Goal: Task Accomplishment & Management: Use online tool/utility

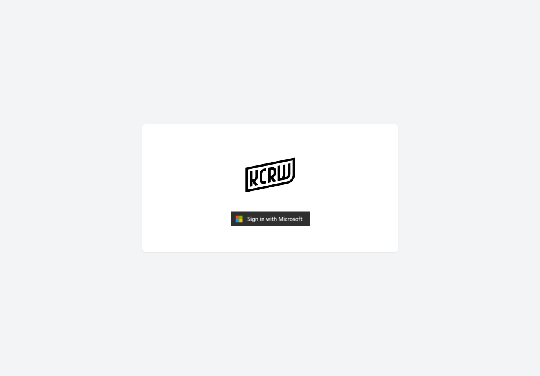
click at [258, 224] on img "submit" at bounding box center [270, 219] width 79 height 15
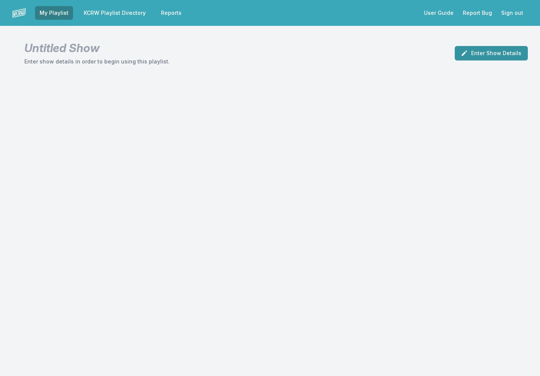
click at [491, 48] on button "Enter Show Details" at bounding box center [491, 53] width 73 height 14
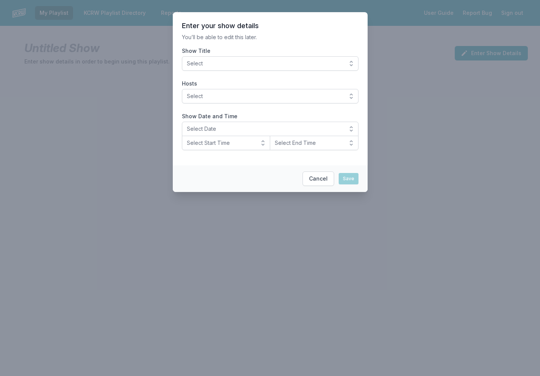
click at [354, 63] on button "Select" at bounding box center [270, 63] width 177 height 14
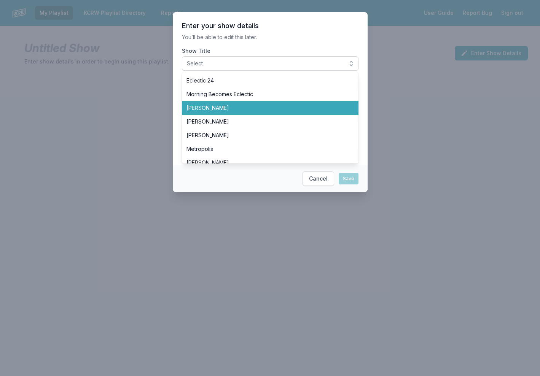
scroll to position [25, 0]
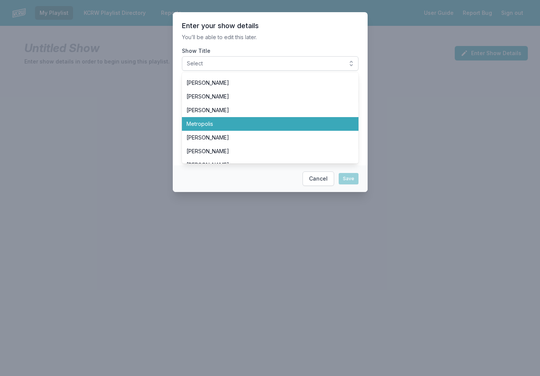
click at [284, 122] on span "Metropolis" at bounding box center [265, 124] width 158 height 8
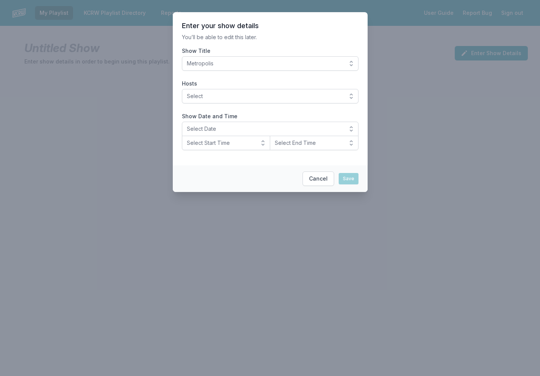
click at [350, 96] on button "Select" at bounding box center [270, 96] width 177 height 14
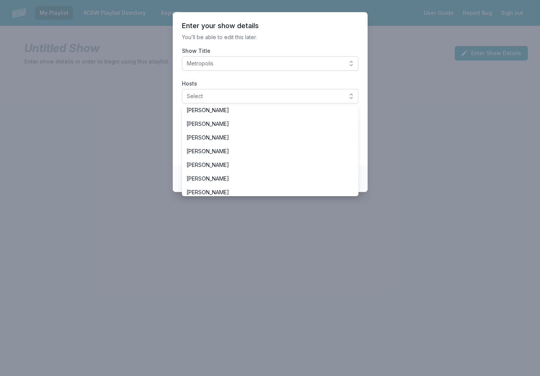
scroll to position [50, 0]
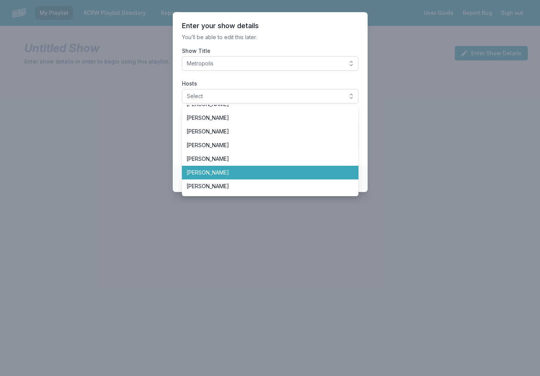
click at [294, 170] on span "[PERSON_NAME]" at bounding box center [265, 173] width 158 height 8
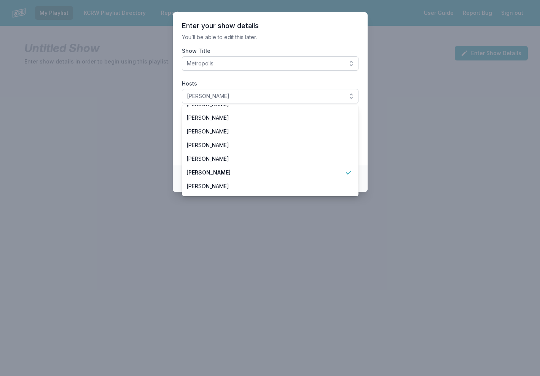
click at [312, 27] on header "Enter your show details" at bounding box center [270, 25] width 177 height 9
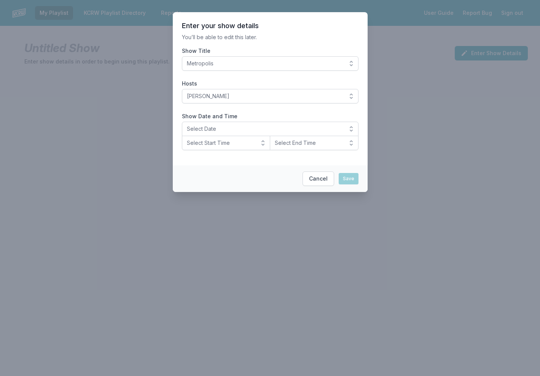
click at [262, 130] on span "Select Date" at bounding box center [265, 129] width 156 height 8
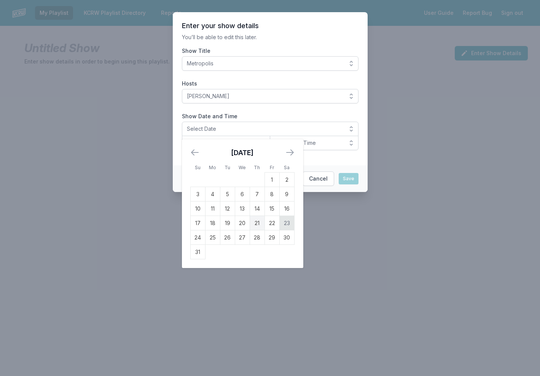
click at [288, 222] on td "23" at bounding box center [286, 223] width 15 height 14
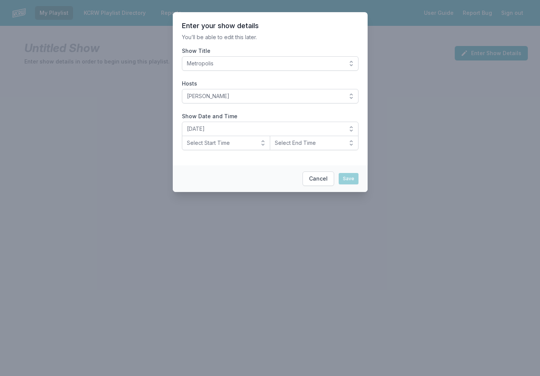
click at [261, 144] on button "Select Start Time" at bounding box center [226, 143] width 89 height 14
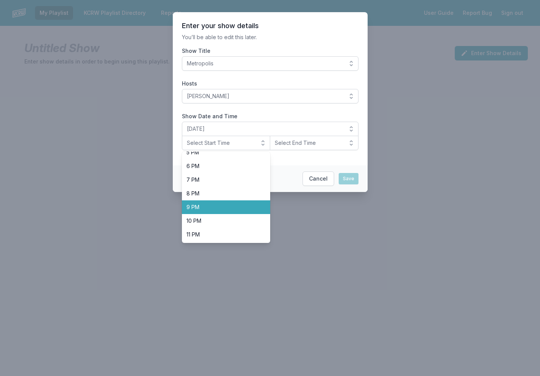
scroll to position [240, 0]
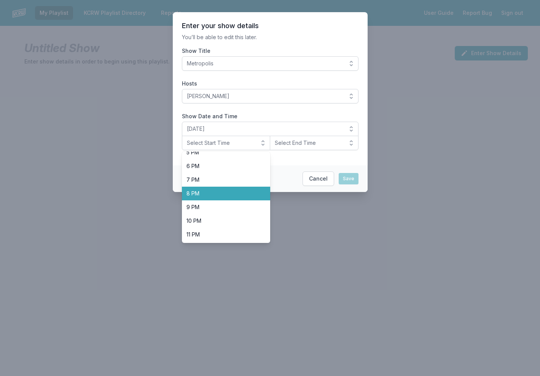
click at [241, 196] on span "8 PM" at bounding box center [221, 194] width 70 height 8
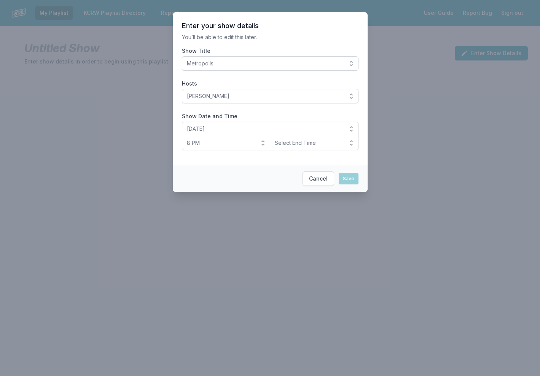
click at [354, 142] on button "Select End Time" at bounding box center [314, 143] width 89 height 14
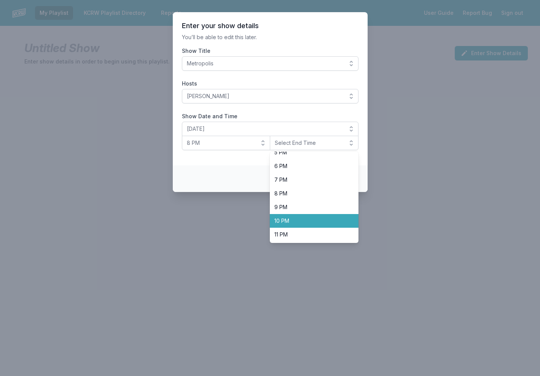
click at [318, 226] on li "10 PM" at bounding box center [314, 221] width 89 height 14
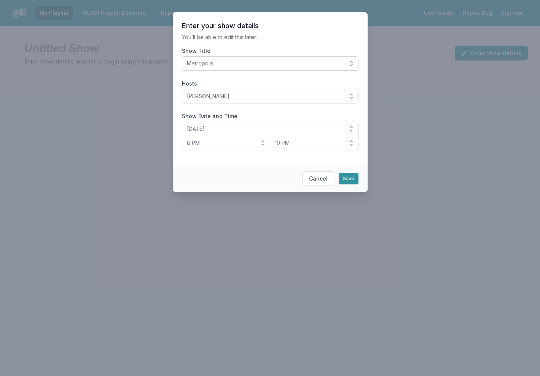
click at [351, 179] on button "Save" at bounding box center [349, 178] width 20 height 11
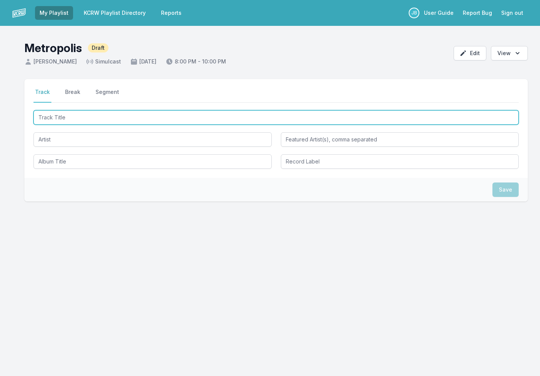
click at [189, 117] on input "Track Title" at bounding box center [275, 117] width 485 height 14
type input "CHAMPIONSHI"
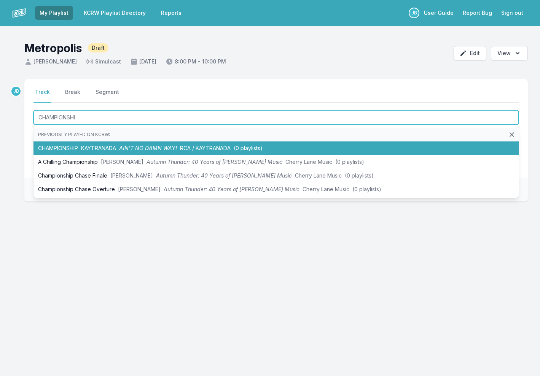
click at [145, 149] on span "AIN’T NO DAMN WAY!" at bounding box center [148, 148] width 58 height 6
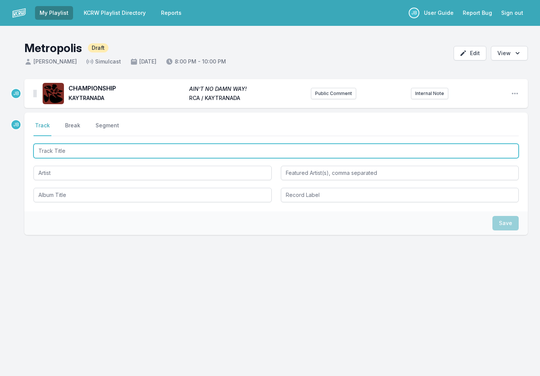
click at [115, 157] on input "Track Title" at bounding box center [275, 151] width 485 height 14
type input "Butterfly"
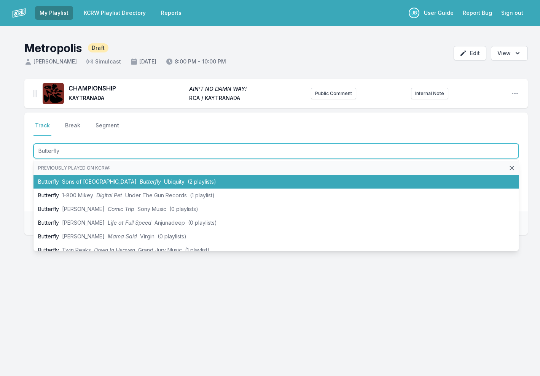
click at [140, 182] on span "Butterfly" at bounding box center [150, 181] width 21 height 6
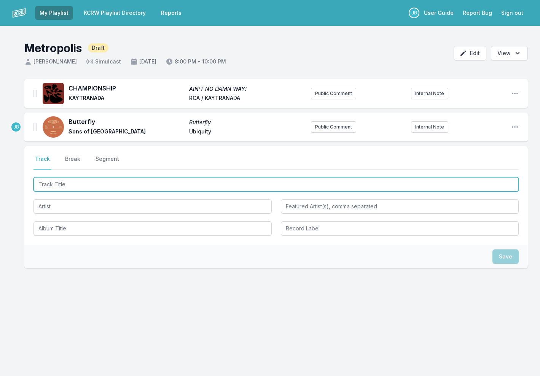
click at [75, 188] on input "Track Title" at bounding box center [275, 184] width 485 height 14
type input "Still See Love"
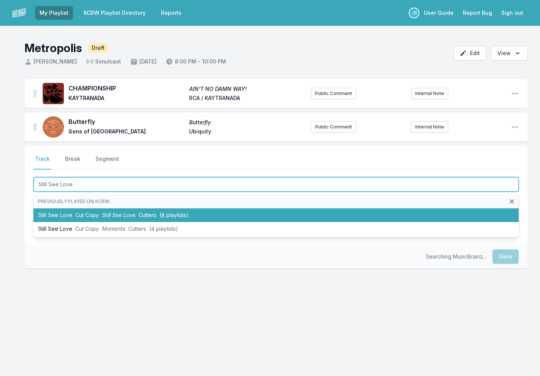
click at [100, 215] on li "Still See Love Cut Copy Still See Love Cutters (8 playlists)" at bounding box center [275, 215] width 485 height 14
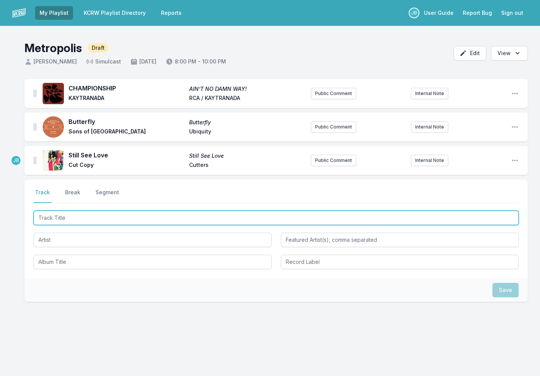
click at [97, 218] on input "Track Title" at bounding box center [275, 218] width 485 height 14
type input "Ionian"
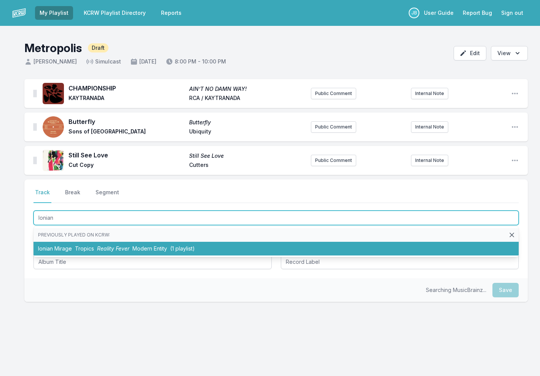
click at [204, 246] on li "Ionian Mirage Tropics Reality Fever Modern Entity (1 playlist)" at bounding box center [275, 249] width 485 height 14
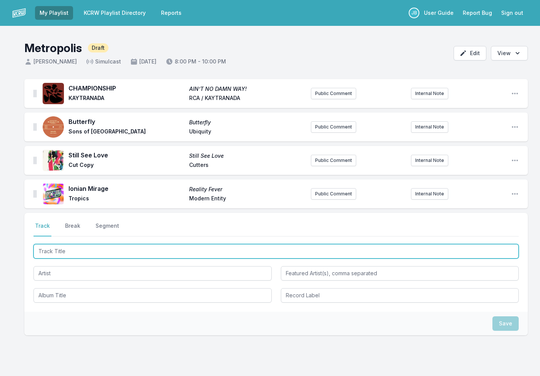
click at [94, 255] on input "Track Title" at bounding box center [275, 251] width 485 height 14
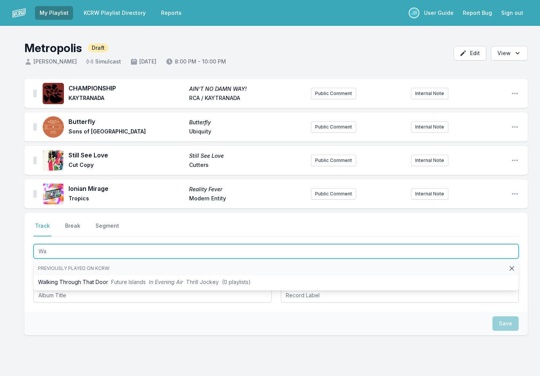
type input "W"
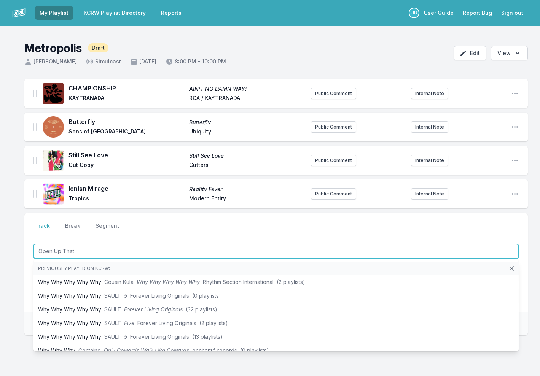
type input "Open Up That"
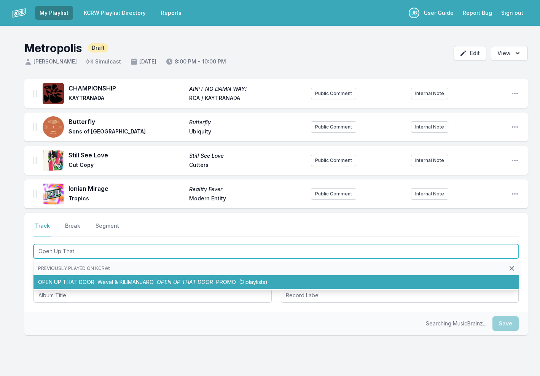
click at [151, 286] on li "OPEN UP THAT DOOR Weval & KILIMANJARO OPEN UP THAT DOOR PROMO (3 playlists)" at bounding box center [275, 282] width 485 height 14
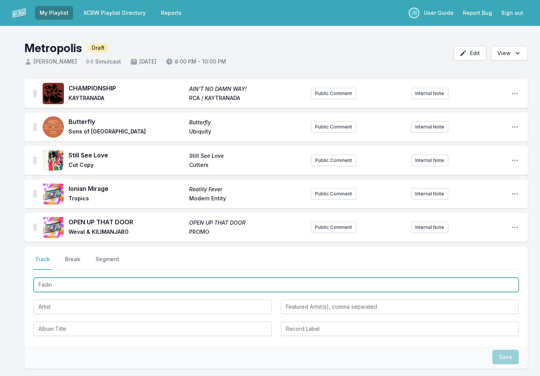
type input "Fading"
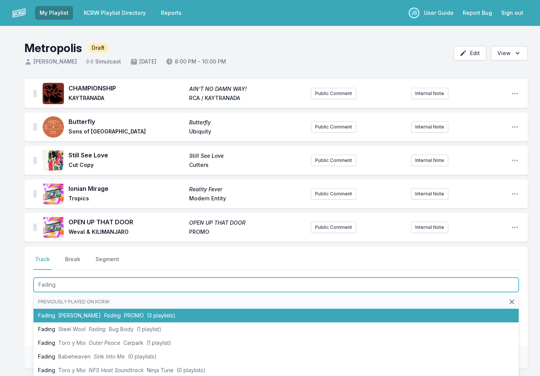
click at [57, 315] on li "Fading [PERSON_NAME] PROMO (3 playlists)" at bounding box center [275, 316] width 485 height 14
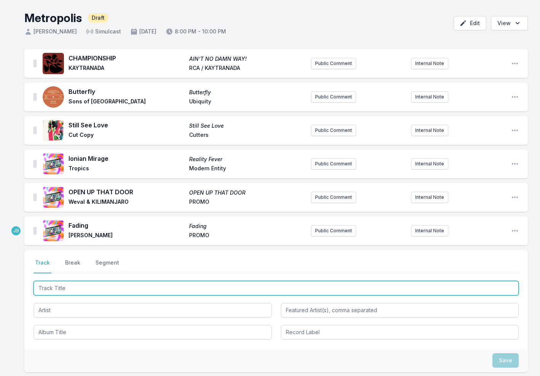
scroll to position [33, 0]
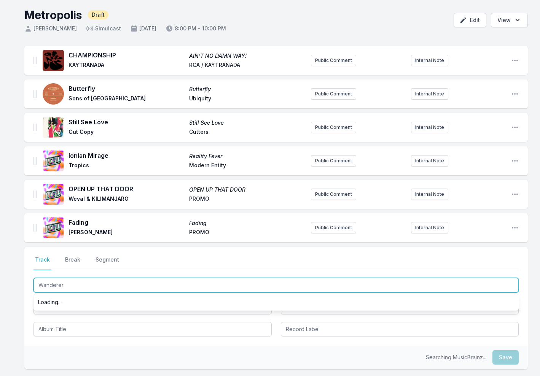
type input "Wanderer"
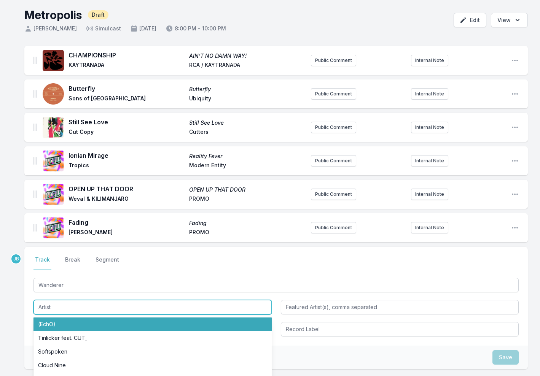
click at [61, 308] on input "Artist" at bounding box center [152, 307] width 238 height 14
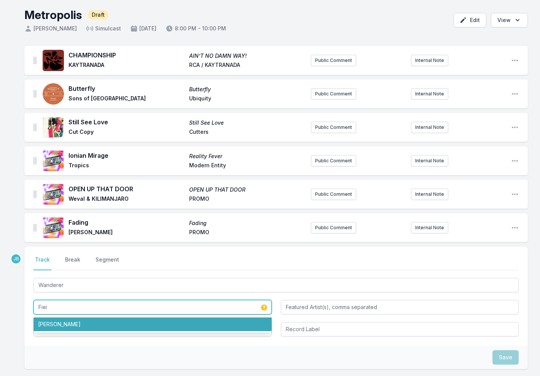
click at [60, 328] on li "[PERSON_NAME]" at bounding box center [152, 325] width 238 height 14
type input "[PERSON_NAME]"
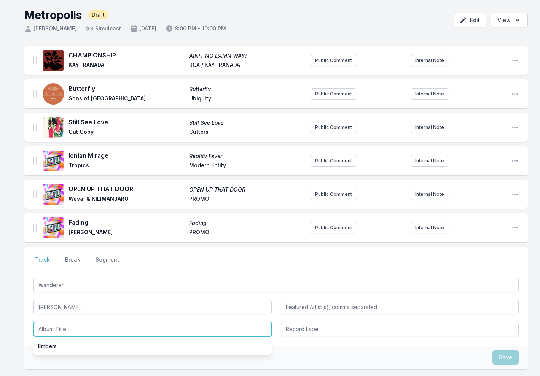
click at [70, 333] on input "Album Title" at bounding box center [152, 329] width 238 height 14
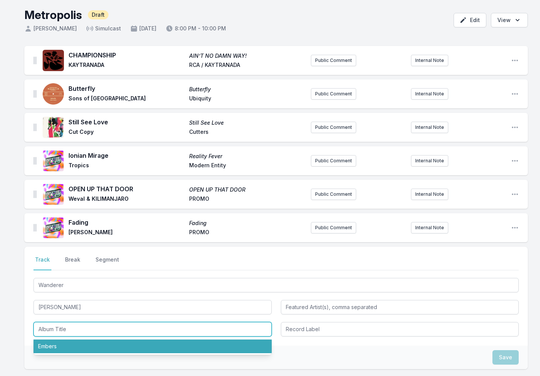
click at [69, 346] on li "Embers" at bounding box center [152, 347] width 238 height 14
type input "Embers"
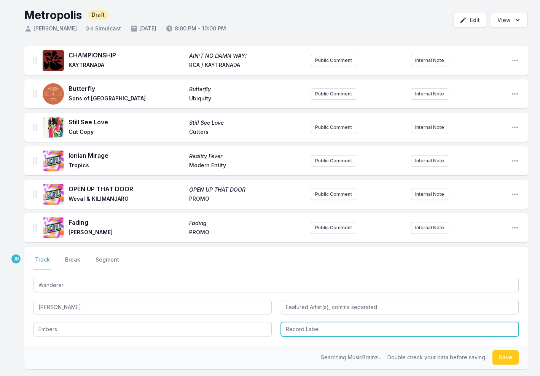
click at [348, 329] on input "Record Label" at bounding box center [400, 329] width 238 height 14
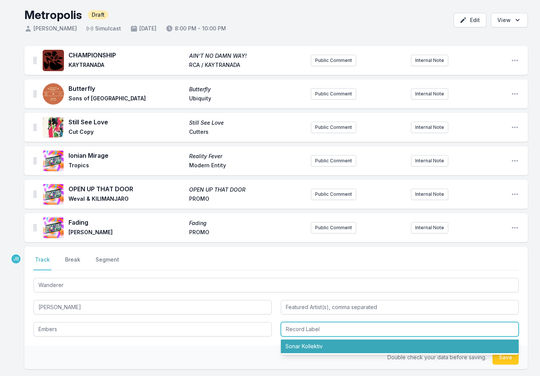
click at [343, 341] on li "Sonar Kollektiv" at bounding box center [400, 347] width 238 height 14
type input "Sonar Kollektiv"
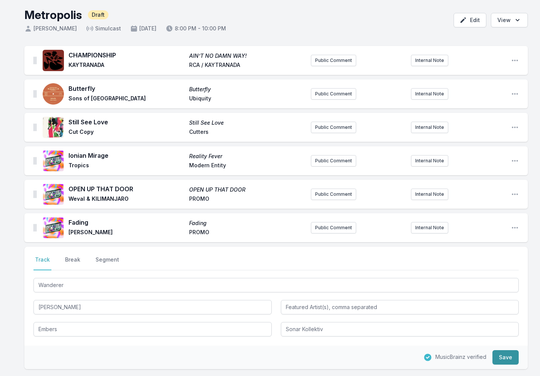
click at [509, 360] on button "Save" at bounding box center [505, 357] width 26 height 14
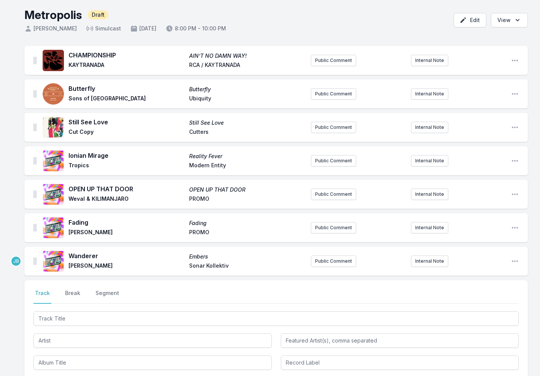
scroll to position [51, 0]
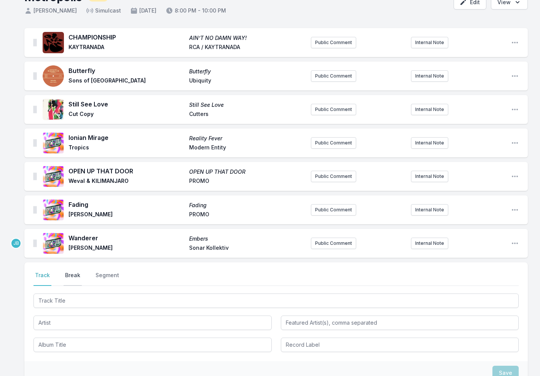
click at [79, 273] on button "Break" at bounding box center [73, 279] width 18 height 14
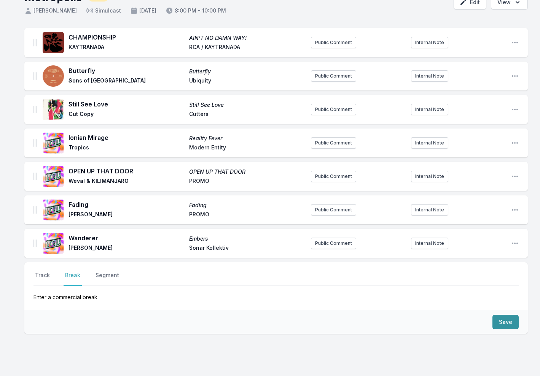
click at [505, 321] on button "Save" at bounding box center [505, 322] width 26 height 14
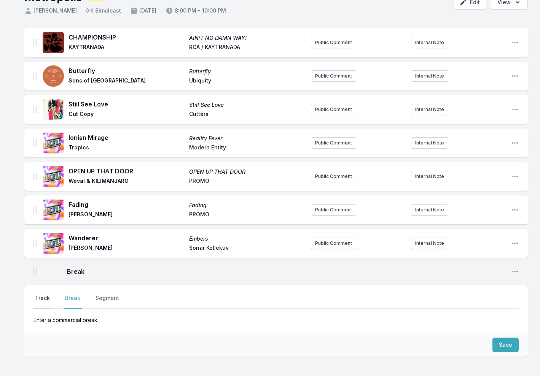
click at [46, 297] on button "Track" at bounding box center [42, 301] width 18 height 14
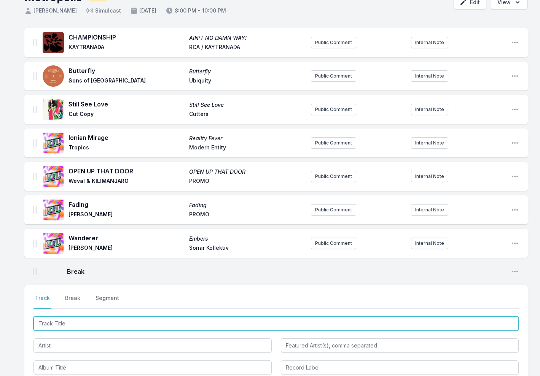
click at [55, 326] on input "Track Title" at bounding box center [275, 323] width 485 height 14
type input "Prince Of The Rhythm ([PERSON_NAME] Remix)"
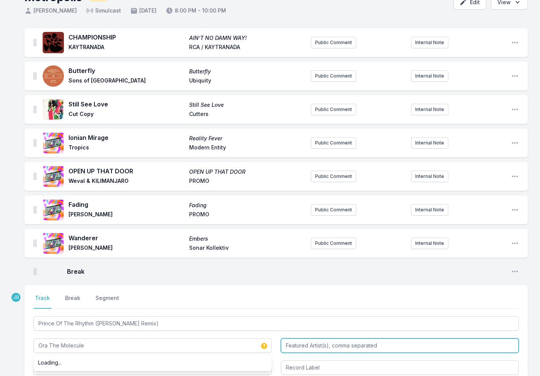
type input "Ora The Molecule"
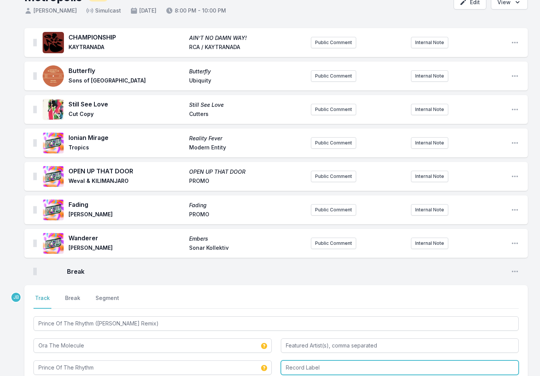
type input "Prince Of The Rhythm"
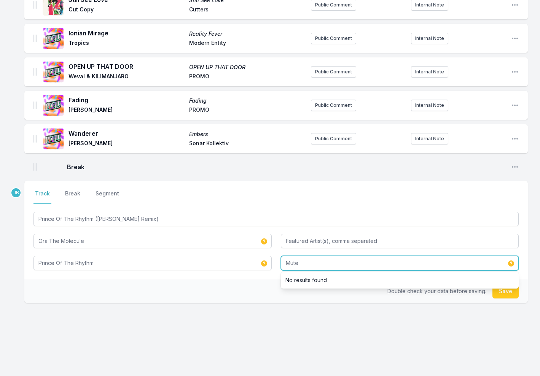
scroll to position [156, 0]
type input "Mute"
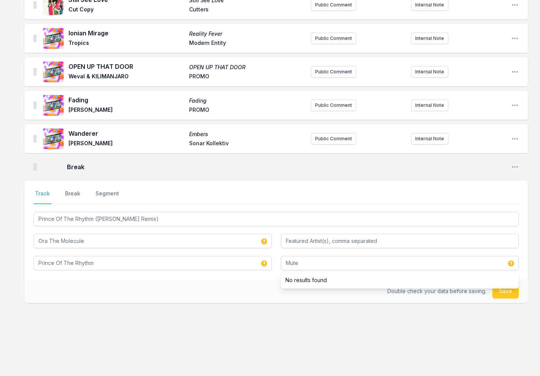
click at [515, 294] on button "Save" at bounding box center [505, 291] width 26 height 14
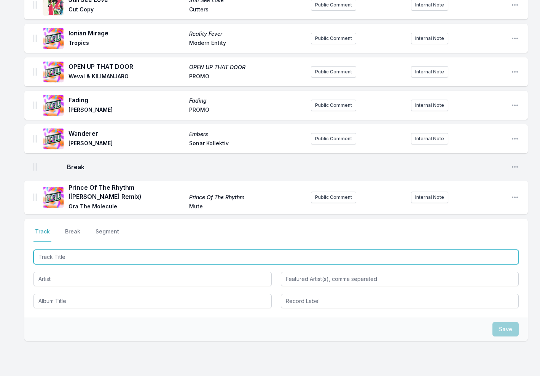
click at [99, 258] on input "Track Title" at bounding box center [275, 257] width 485 height 14
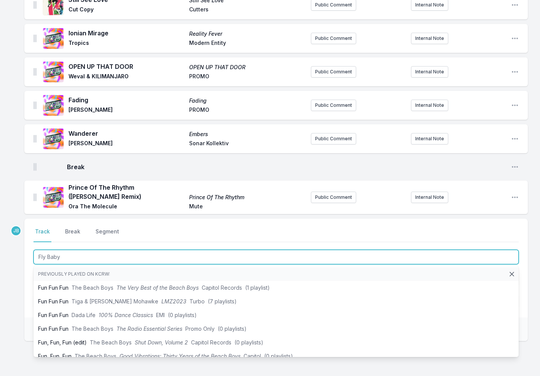
type input "Fly Baby"
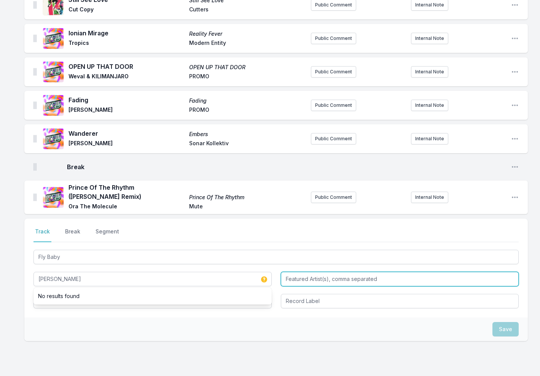
type input "[PERSON_NAME]"
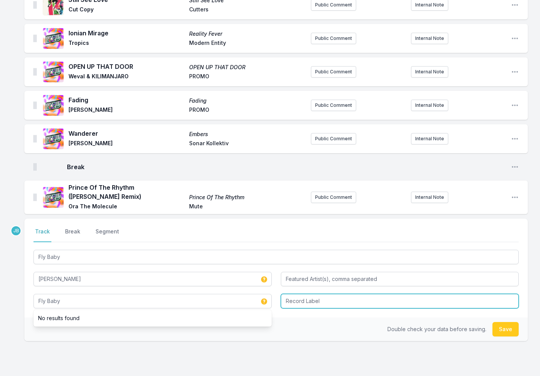
type input "Fly Baby"
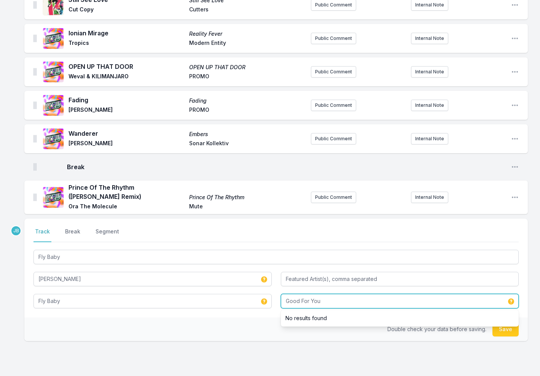
type input "Good For You"
click at [501, 332] on button "Save" at bounding box center [505, 329] width 26 height 14
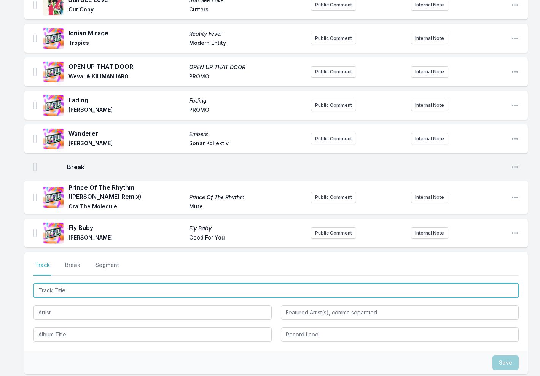
click at [172, 289] on input "Track Title" at bounding box center [275, 290] width 485 height 14
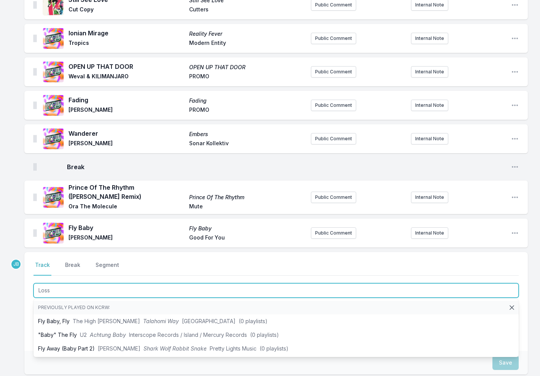
type input "Loss"
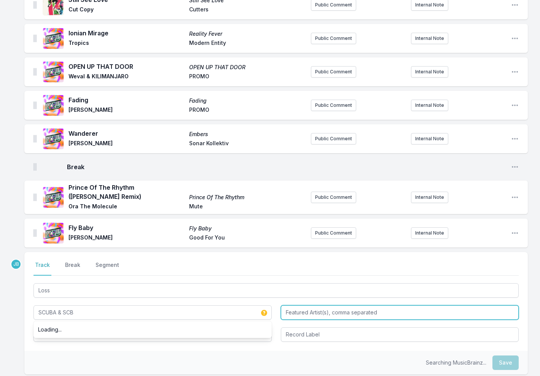
type input "SCUBA & SCB"
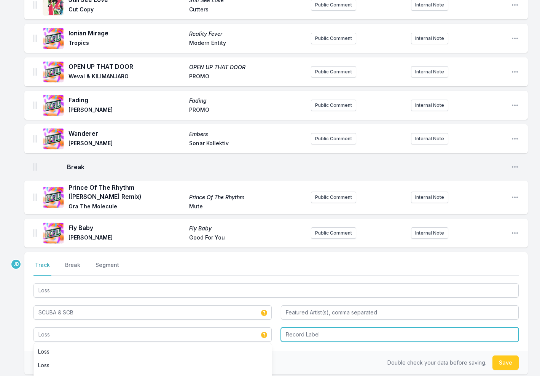
type input "Loss"
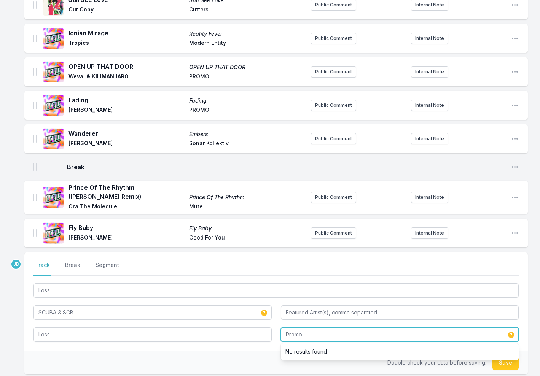
type input "Promo"
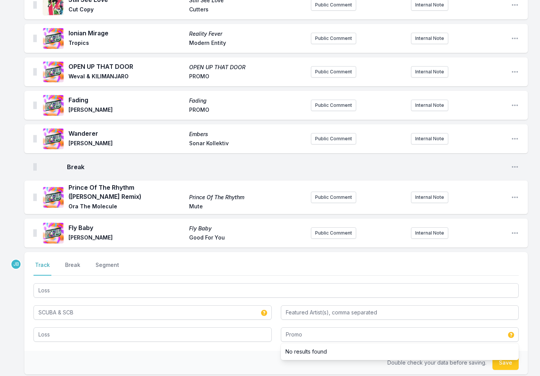
click at [509, 364] on button "Save" at bounding box center [505, 363] width 26 height 14
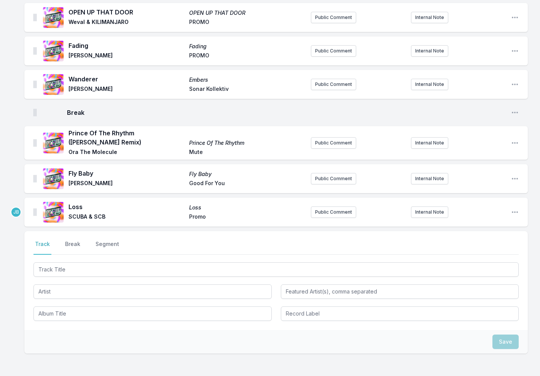
scroll to position [229, 0]
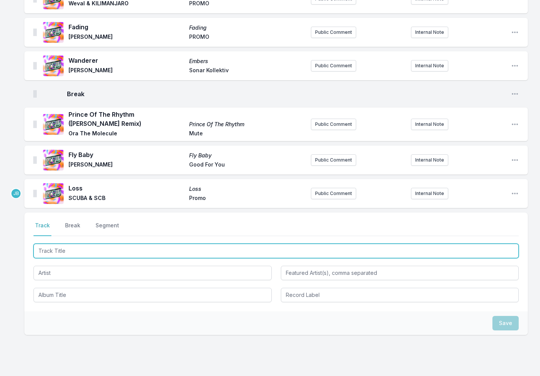
click at [50, 255] on input "Track Title" at bounding box center [275, 251] width 485 height 14
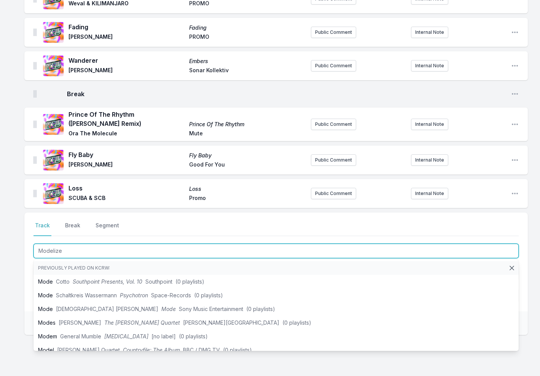
type input "Modelizer"
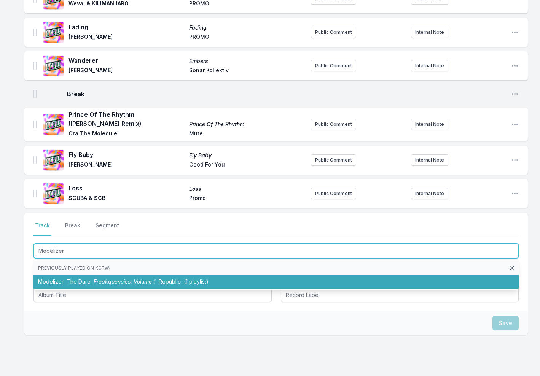
click at [76, 278] on li "Modelizer The Dare Freakquencies: Volume 1 Republic (1 playlist)" at bounding box center [275, 282] width 485 height 14
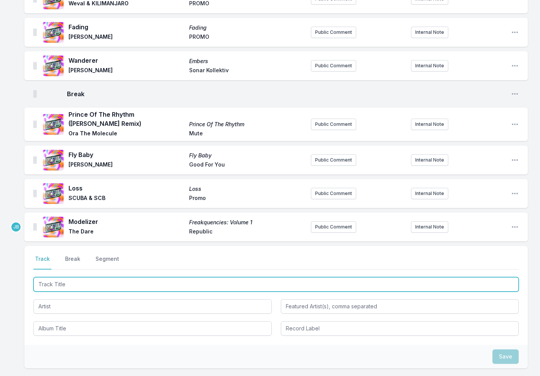
click at [91, 286] on input "Track Title" at bounding box center [275, 284] width 485 height 14
type input "Cars Pass"
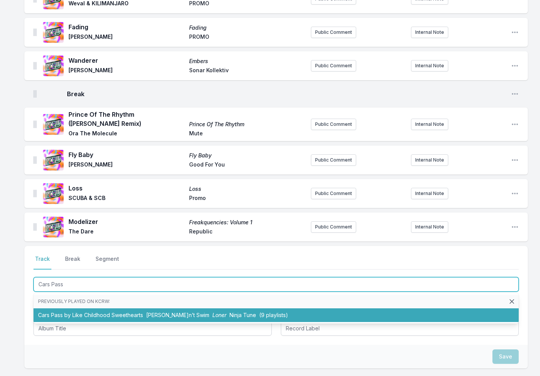
click at [94, 313] on li "Cars Pass by Like Childhood Sweethearts [PERSON_NAME] Can’t Swim Loner Ninja Tu…" at bounding box center [275, 316] width 485 height 14
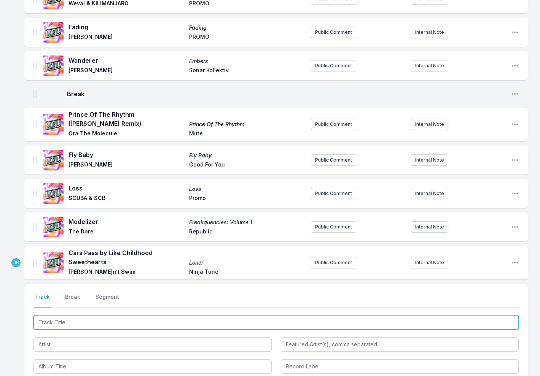
click at [94, 323] on input "Track Title" at bounding box center [275, 322] width 485 height 14
type input "[PERSON_NAME] Eyes ([PERSON_NAME] & [PERSON_NAME] Remix)"
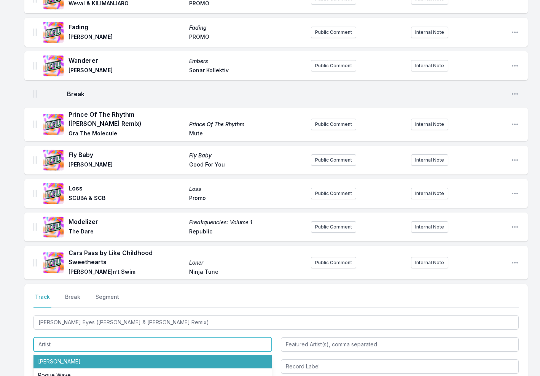
click at [84, 359] on li "[PERSON_NAME]" at bounding box center [152, 362] width 238 height 14
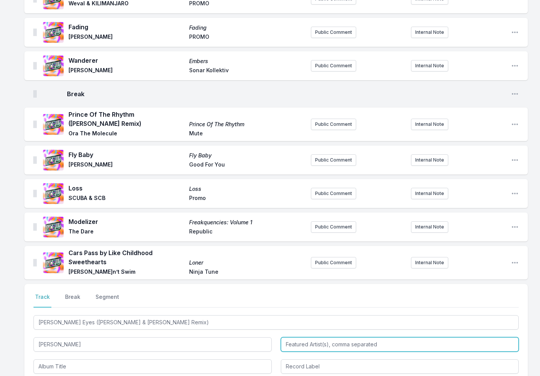
type input "[PERSON_NAME]"
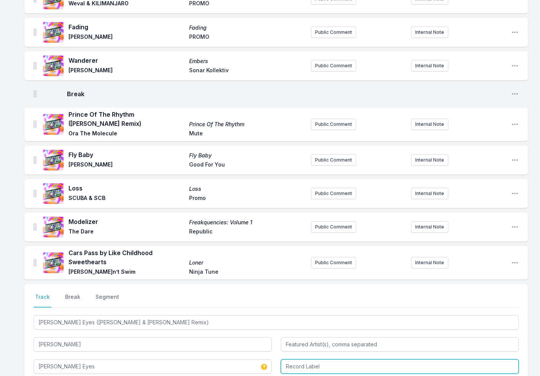
type input "[PERSON_NAME] Eyes"
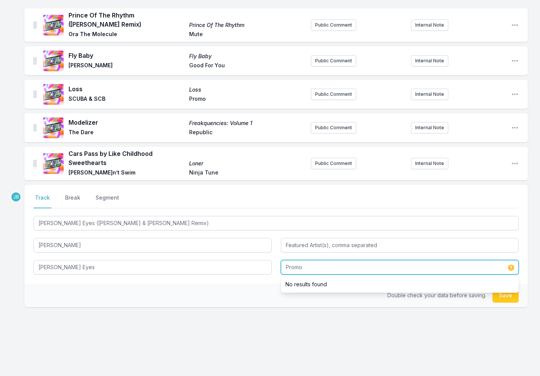
scroll to position [328, 0]
type input "Promo"
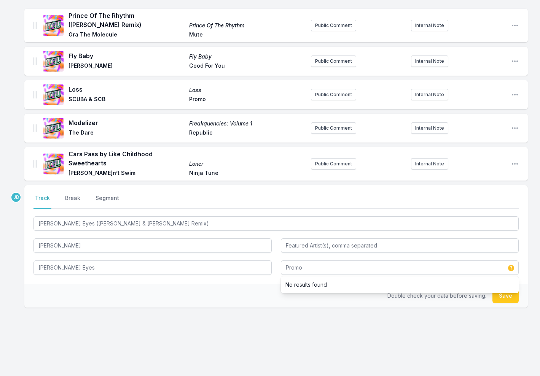
click at [508, 291] on button "Save" at bounding box center [505, 296] width 26 height 14
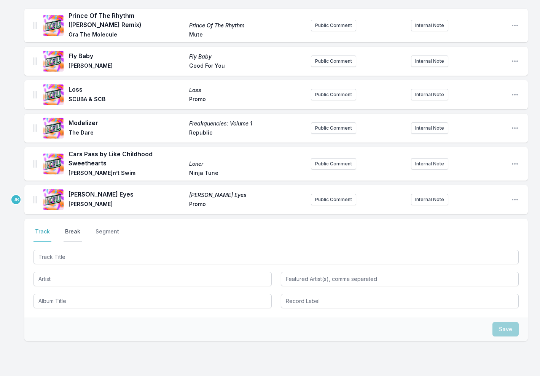
click at [73, 228] on button "Break" at bounding box center [73, 235] width 18 height 14
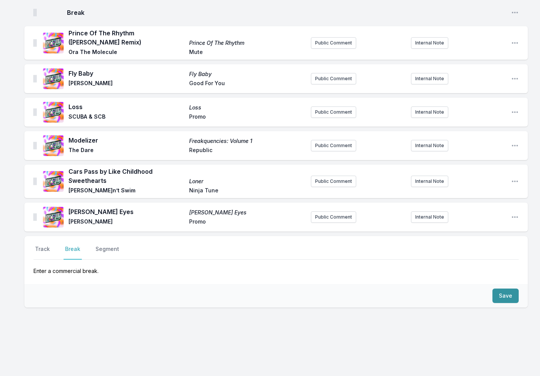
click at [512, 291] on button "Save" at bounding box center [505, 296] width 26 height 14
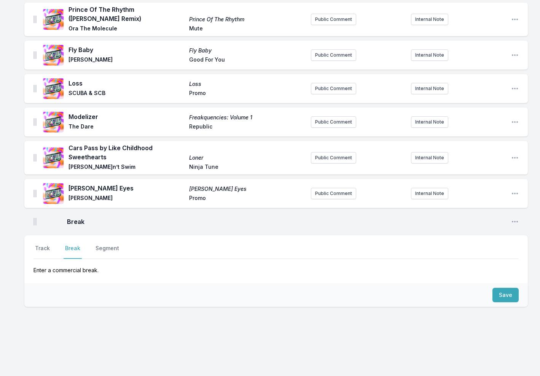
scroll to position [333, 0]
click at [42, 245] on button "Track" at bounding box center [42, 252] width 18 height 14
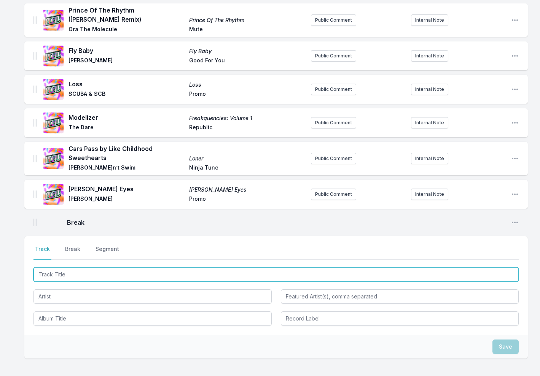
click at [59, 270] on input "Track Title" at bounding box center [275, 274] width 485 height 14
type input "Slowly"
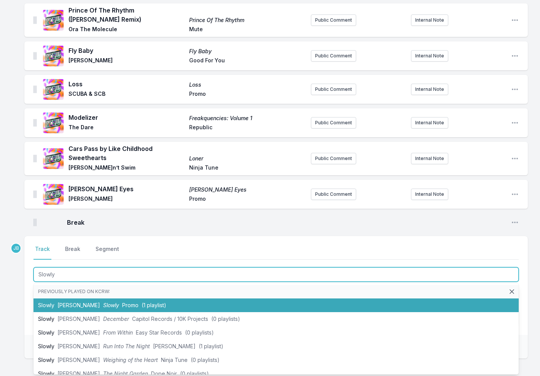
click at [72, 302] on span "[PERSON_NAME]" at bounding box center [78, 305] width 43 height 6
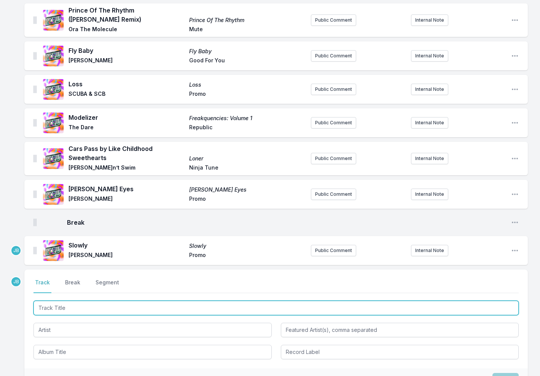
click at [58, 301] on input "Track Title" at bounding box center [275, 308] width 485 height 14
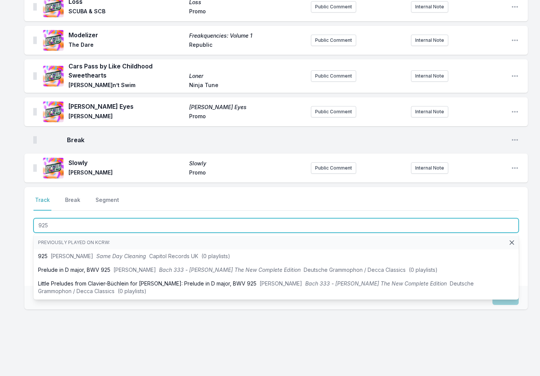
scroll to position [415, 0]
type input "925"
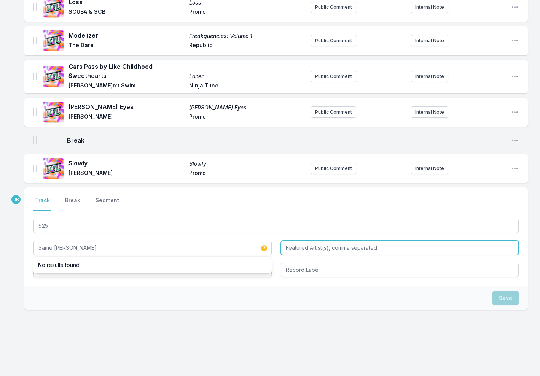
type input "Same [PERSON_NAME]"
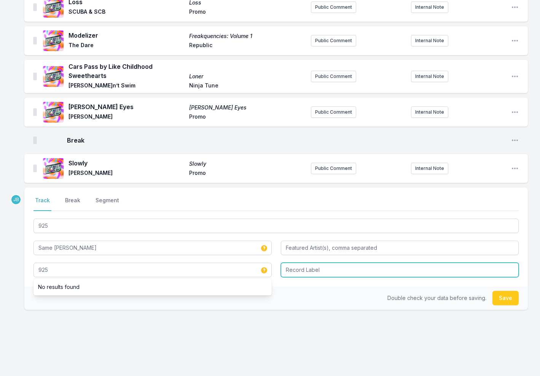
type input "925"
type input "Promo"
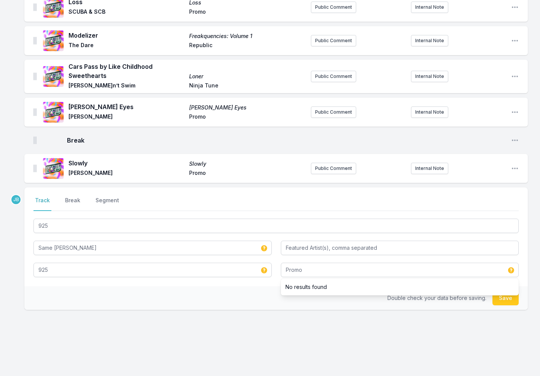
click at [501, 297] on button "Save" at bounding box center [505, 298] width 26 height 14
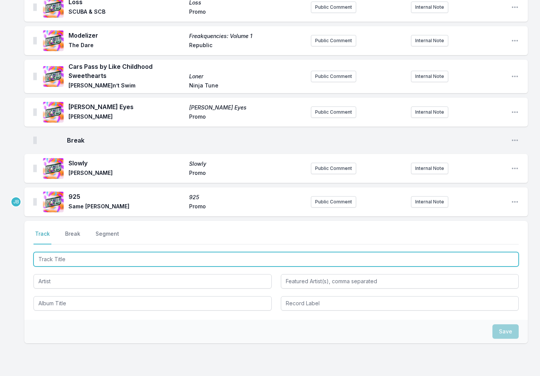
click at [75, 254] on input "Track Title" at bounding box center [275, 259] width 485 height 14
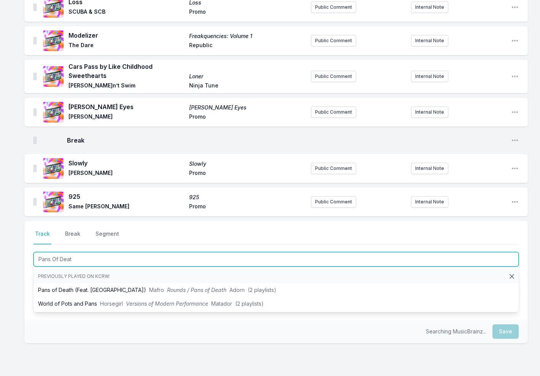
type input "Pans Of Death"
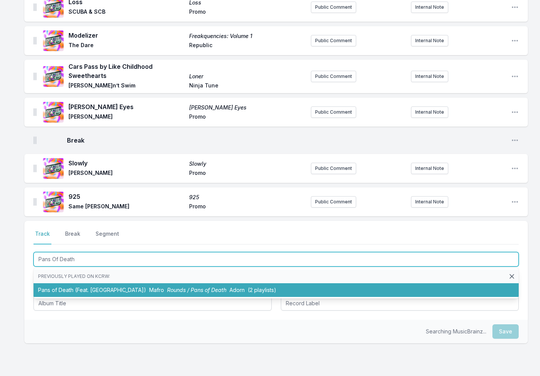
click at [102, 283] on li "Pans of Death (Feat. TSHA) Mafro Rounds / Pans of Death Adorn (2 playlists)" at bounding box center [275, 290] width 485 height 14
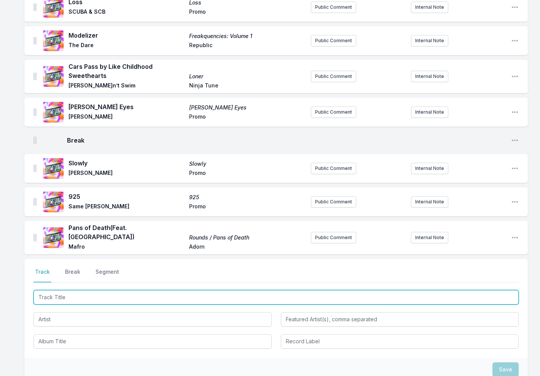
click at [75, 291] on input "Track Title" at bounding box center [275, 297] width 485 height 14
type input "Dreams"
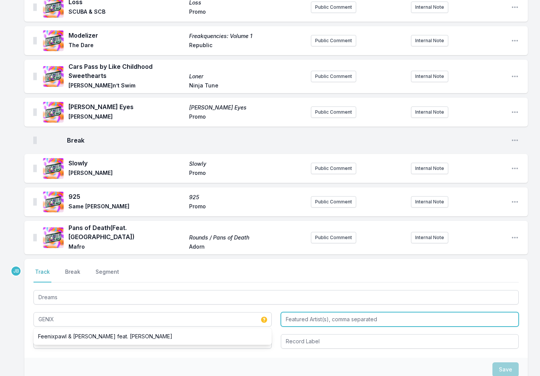
type input "GENIX"
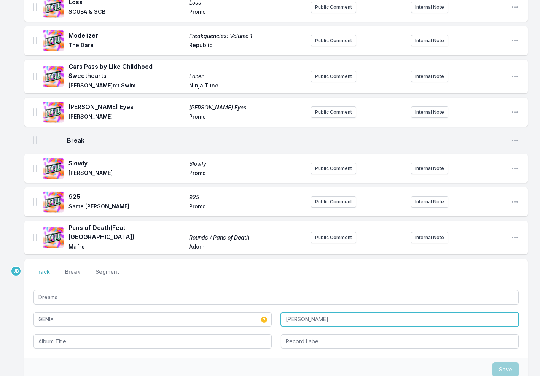
type input "[PERSON_NAME]"
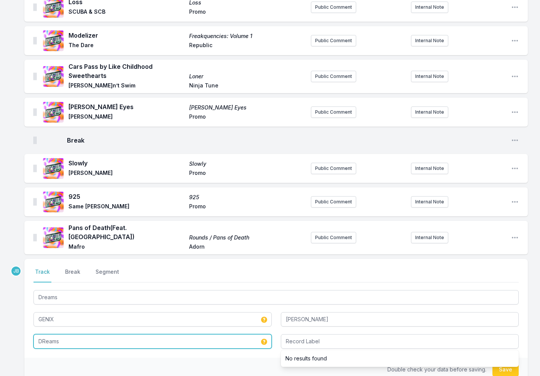
click at [46, 334] on input "DReams" at bounding box center [152, 341] width 238 height 14
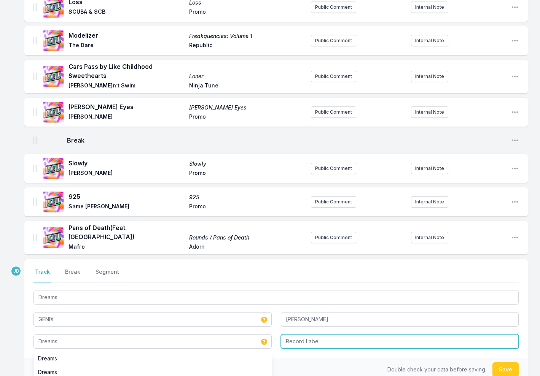
type input "Dreams"
type input "Anjunadeep"
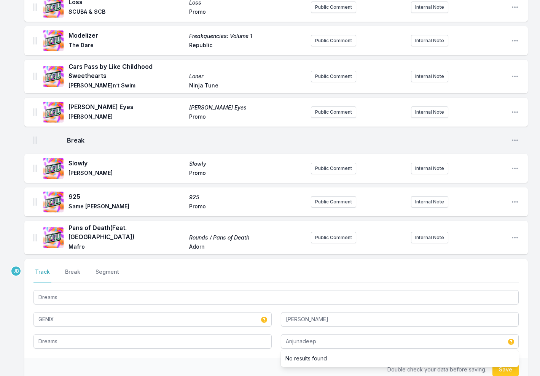
click at [504, 363] on button "Save" at bounding box center [505, 370] width 26 height 14
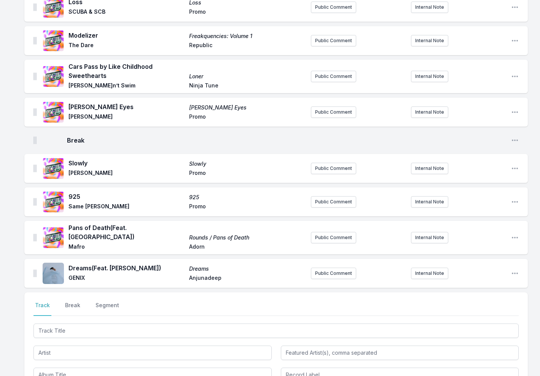
click at [52, 293] on div "Select a tab Track Break Segment Track Break Segment" at bounding box center [275, 342] width 503 height 99
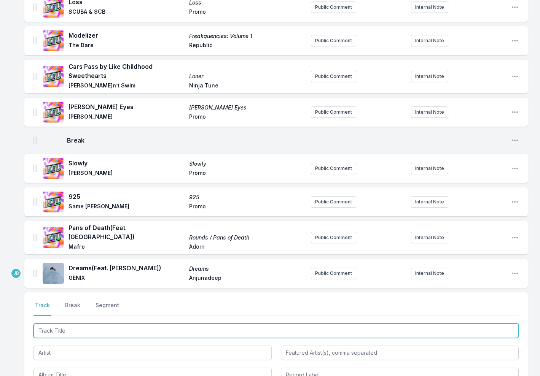
click at [53, 324] on input "Track Title" at bounding box center [275, 331] width 485 height 14
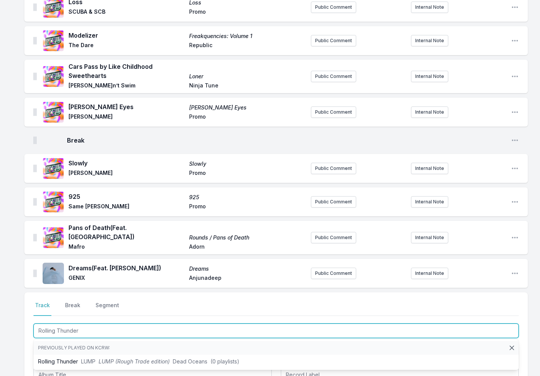
type input "Rolling Thunder"
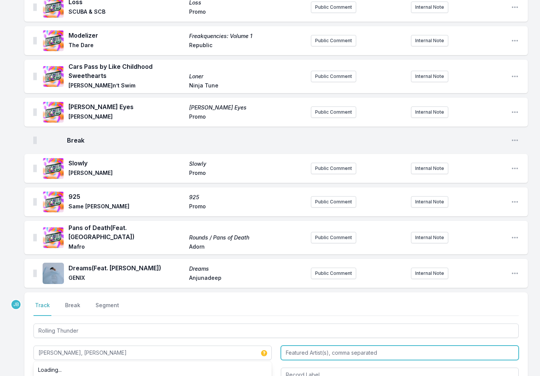
type input "[PERSON_NAME], [PERSON_NAME]"
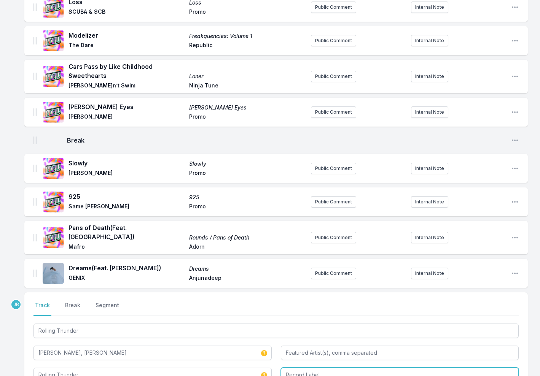
type input "Rolling Thunder"
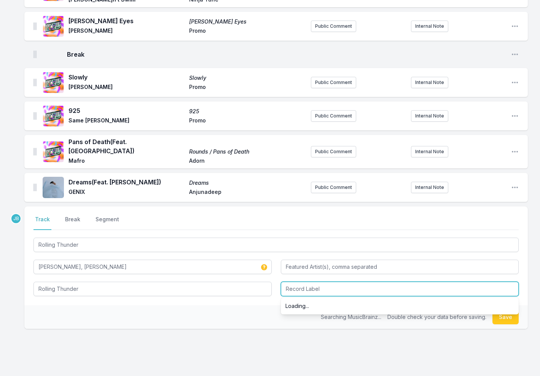
scroll to position [506, 0]
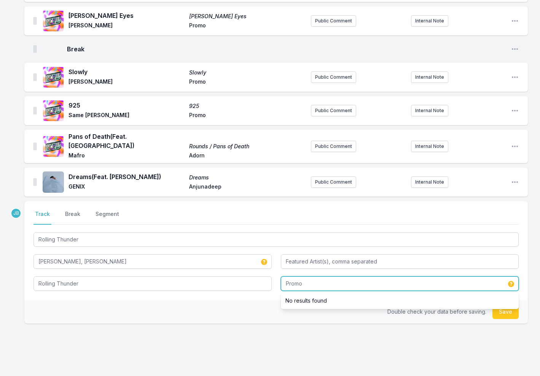
type input "Promo"
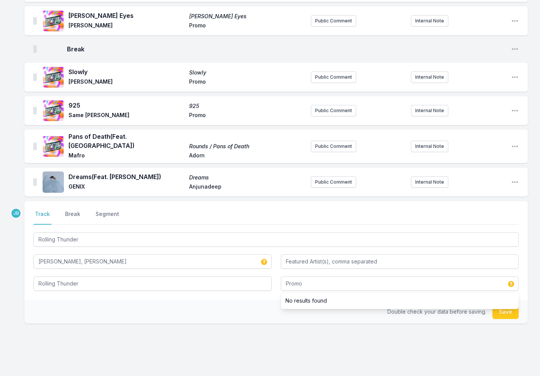
click at [512, 305] on button "Save" at bounding box center [505, 312] width 26 height 14
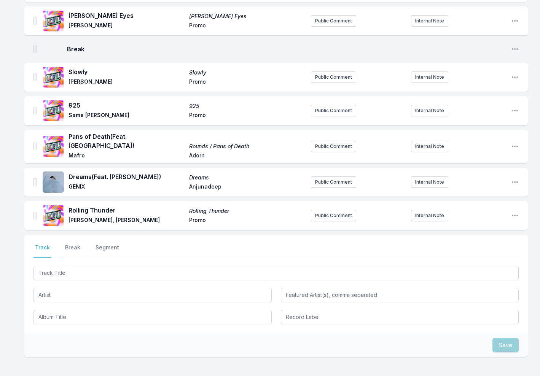
click at [130, 235] on div "Select a tab Track Break Segment Track Break Segment" at bounding box center [275, 284] width 503 height 99
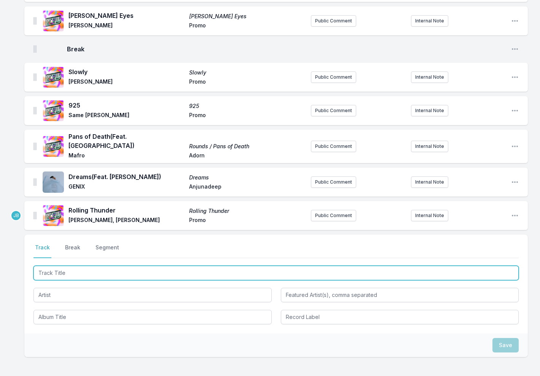
click at [115, 269] on input "Track Title" at bounding box center [275, 273] width 485 height 14
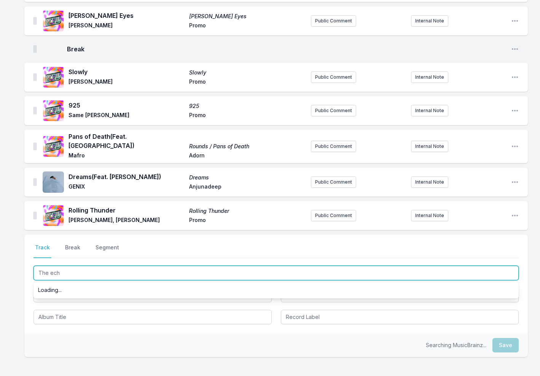
type input "The echo"
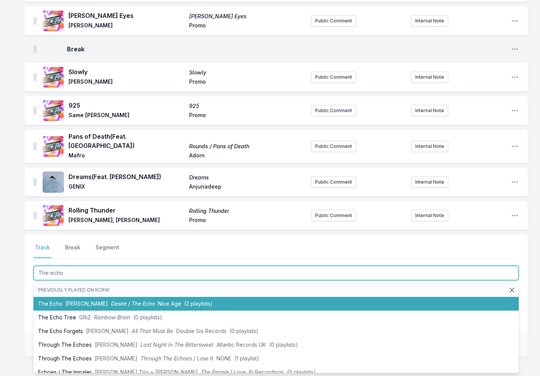
drag, startPoint x: 129, startPoint y: 293, endPoint x: 132, endPoint y: 297, distance: 5.7
click at [129, 297] on li "The Echo [PERSON_NAME] Desire / The Echo Nice Age ([DEMOGRAPHIC_DATA] playlists)" at bounding box center [275, 304] width 485 height 14
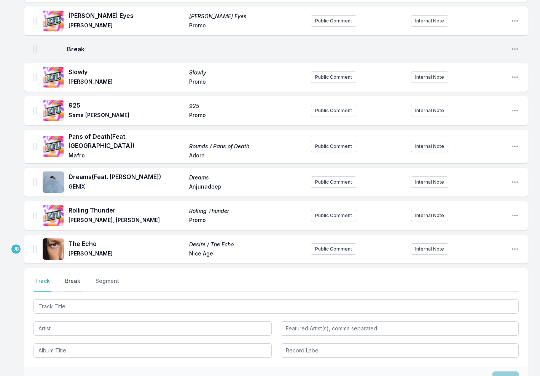
click at [72, 277] on button "Break" at bounding box center [73, 284] width 18 height 14
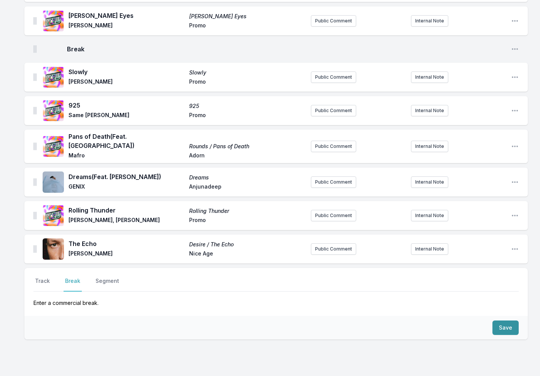
click at [507, 322] on button "Save" at bounding box center [505, 328] width 26 height 14
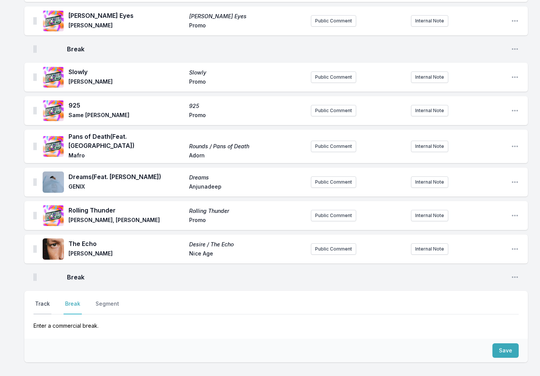
click at [44, 300] on button "Track" at bounding box center [42, 307] width 18 height 14
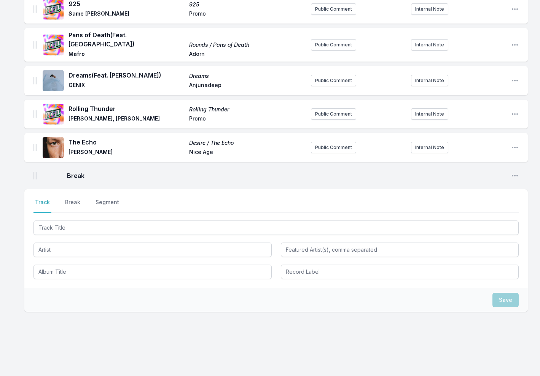
scroll to position [607, 0]
click at [75, 199] on button "Break" at bounding box center [73, 206] width 18 height 14
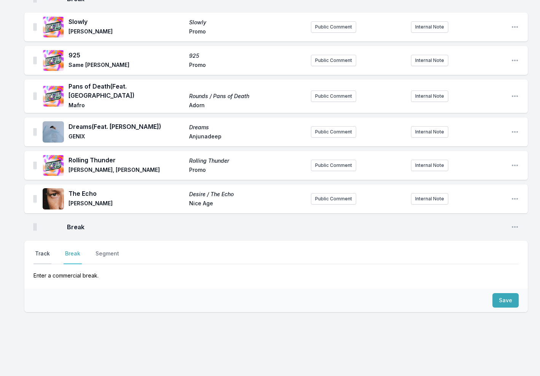
click at [46, 250] on button "Track" at bounding box center [42, 257] width 18 height 14
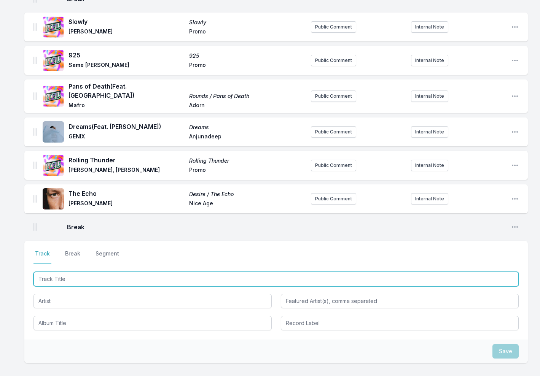
click at [54, 275] on input "Track Title" at bounding box center [275, 279] width 485 height 14
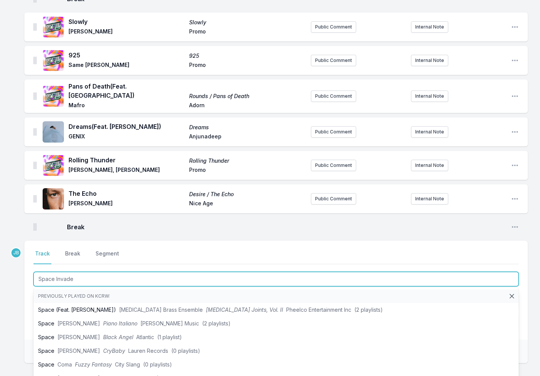
type input "Space Invader"
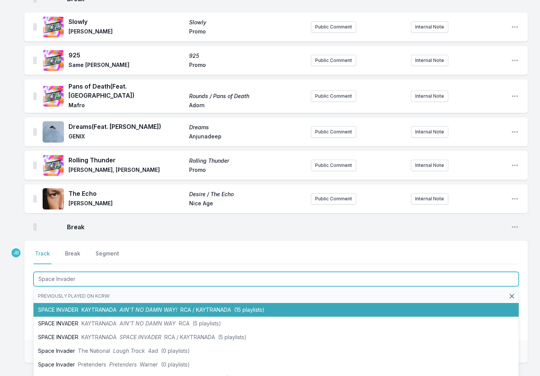
click at [95, 305] on li "SPACE INVADER KAYTRANADA AIN’T NO DAMN WAY! RCA / KAYTRANADA (15 playlists)" at bounding box center [275, 310] width 485 height 14
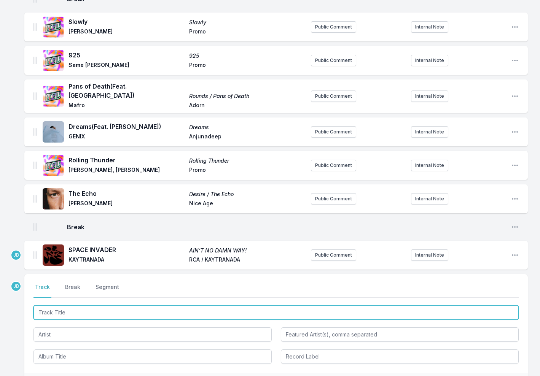
click at [59, 307] on input "Track Title" at bounding box center [275, 312] width 485 height 14
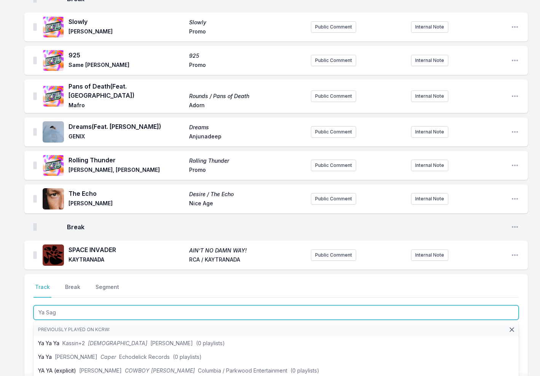
type input "Ya Sagh"
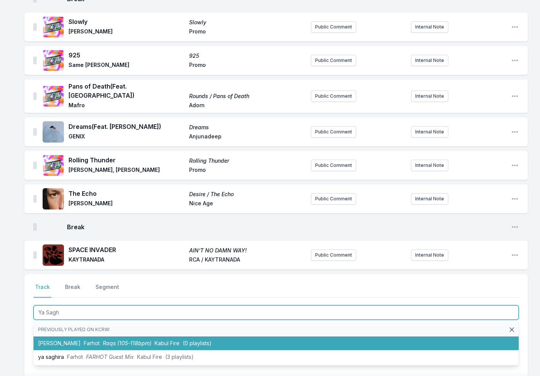
click at [75, 338] on li "Ya [PERSON_NAME] Raqs (105-118bpm) [GEOGRAPHIC_DATA] Fire (0 playlists)" at bounding box center [275, 344] width 485 height 14
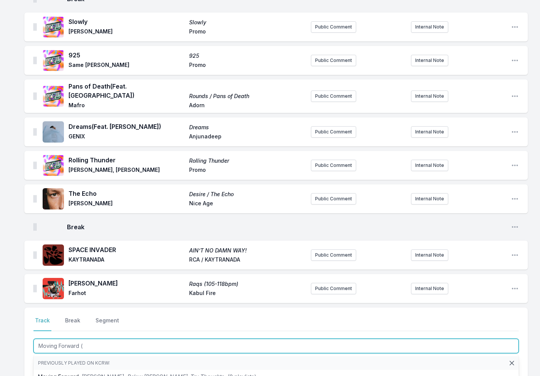
type input "Moving Forward (C"
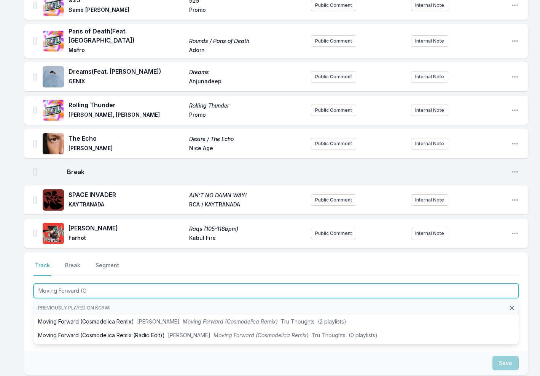
scroll to position [629, 0]
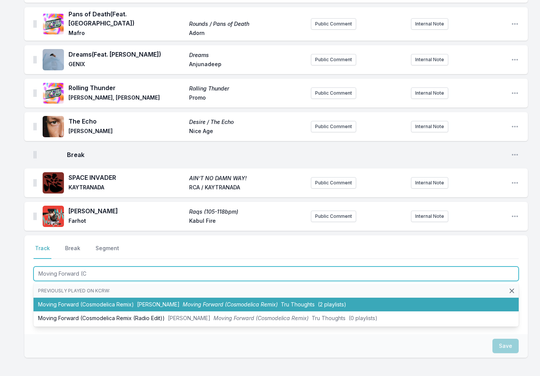
click at [197, 301] on span "Moving Forward (Cosmodelica Remix)" at bounding box center [230, 304] width 95 height 6
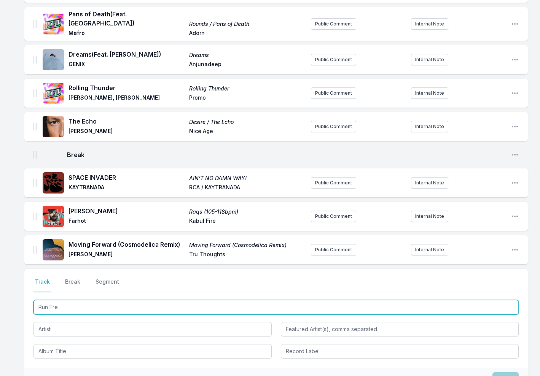
type input "Run Free"
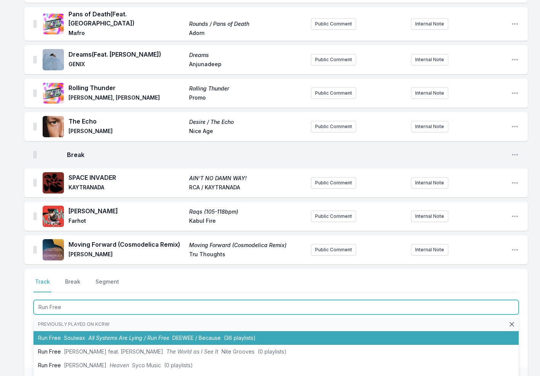
click at [51, 331] on li "Run Free Soulwax All Systems Are Lying / Run Free DEEWEE / Because (36 playlist…" at bounding box center [275, 338] width 485 height 14
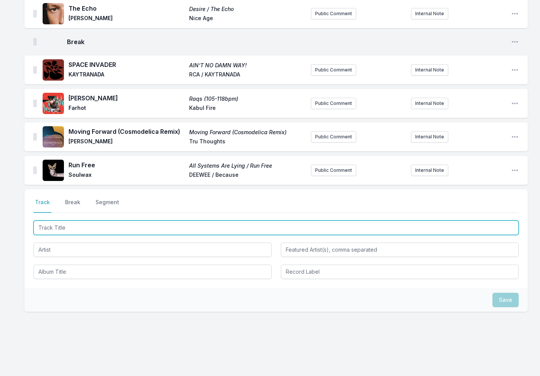
scroll to position [741, 0]
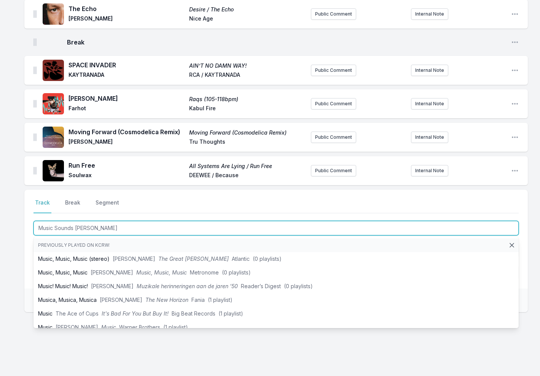
type input "Music Sounds Better"
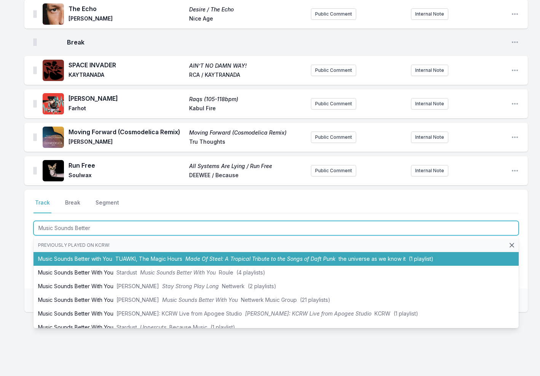
click at [63, 255] on li "Music Sounds Better with You TUAWKI, The Magic Hours Made Of Steel: A Tropical …" at bounding box center [275, 259] width 485 height 14
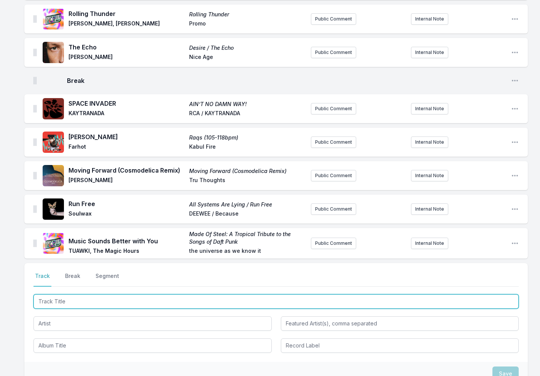
scroll to position [698, 0]
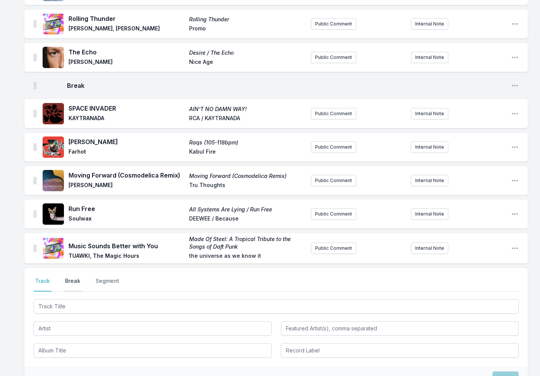
click at [75, 277] on button "Break" at bounding box center [73, 284] width 18 height 14
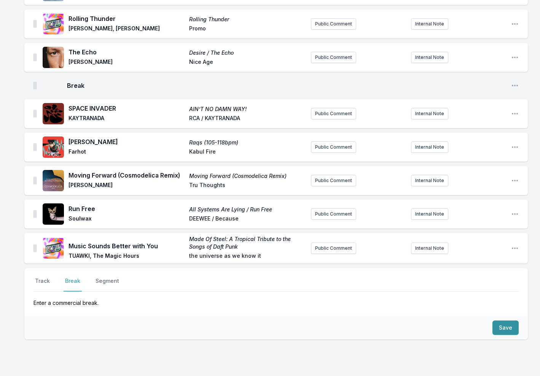
click at [511, 321] on button "Save" at bounding box center [505, 328] width 26 height 14
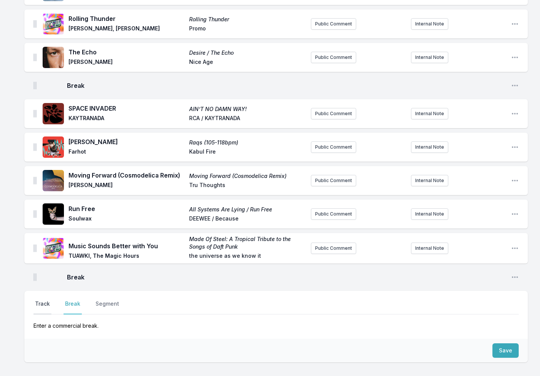
click at [41, 300] on button "Track" at bounding box center [42, 307] width 18 height 14
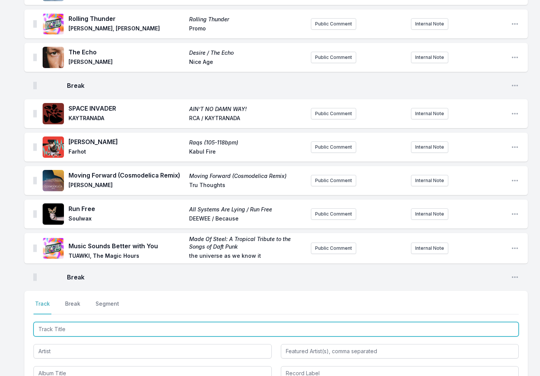
click at [411, 322] on input "Track Title" at bounding box center [275, 329] width 485 height 14
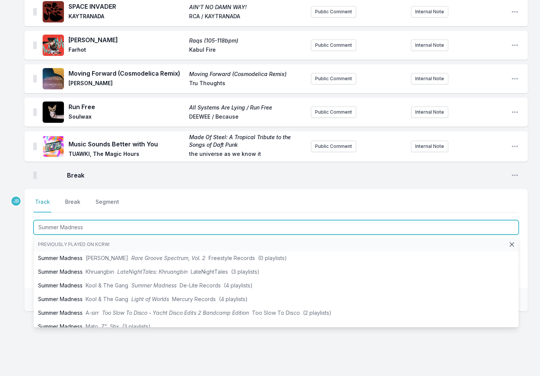
scroll to position [799, 0]
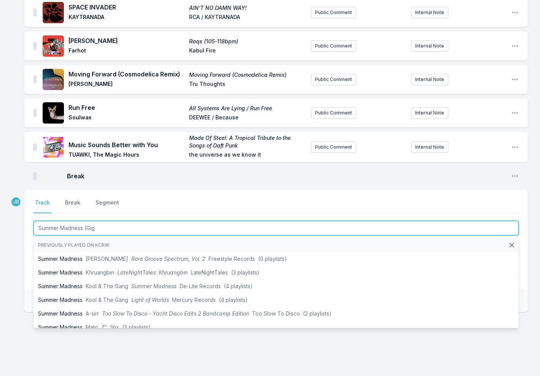
type input "Summer Madness (Giga"
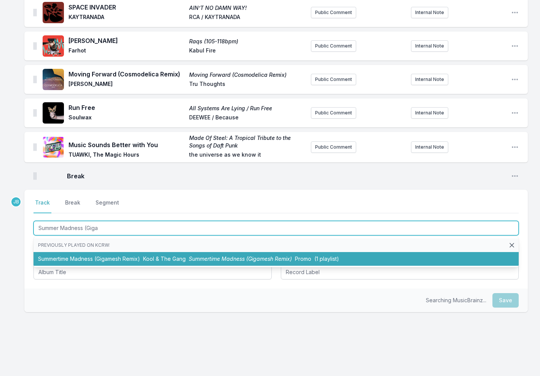
click at [222, 256] on span "Summertime Madness (Gigamesh Remix)" at bounding box center [240, 259] width 103 height 6
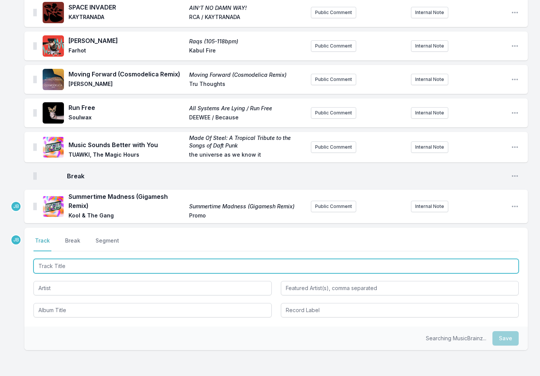
click at [156, 259] on input "Track Title" at bounding box center [275, 266] width 485 height 14
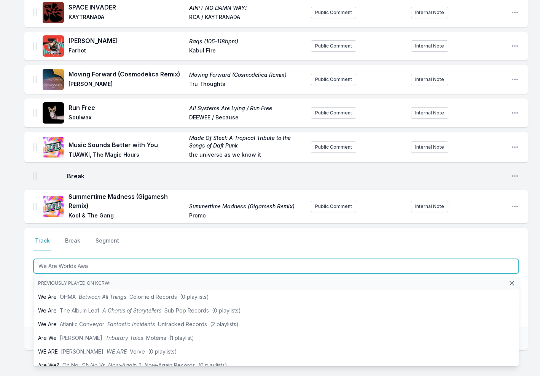
type input "We Are Worlds Away"
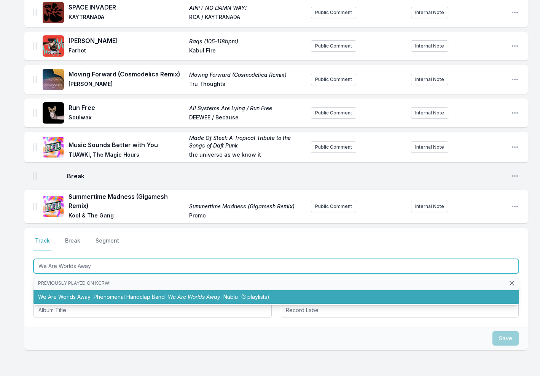
click at [171, 294] on span "We Are Worlds Away" at bounding box center [194, 297] width 52 height 6
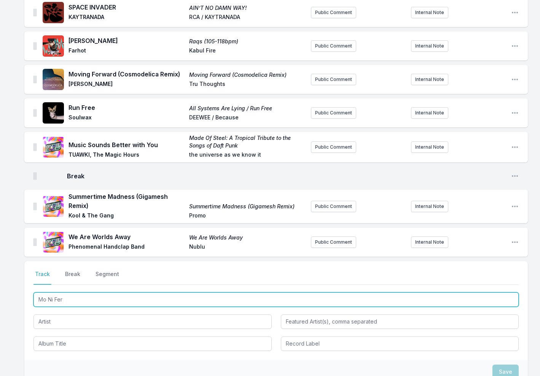
type input "Mo Ni Fere"
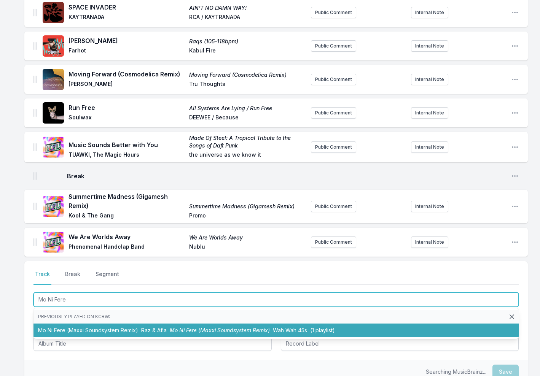
click at [179, 327] on span "Mo Ni Fere (Maxxi Soundsystem Remix)" at bounding box center [220, 330] width 100 height 6
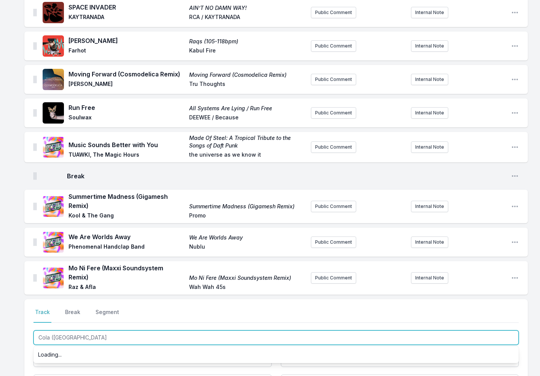
type input "Cola (ART"
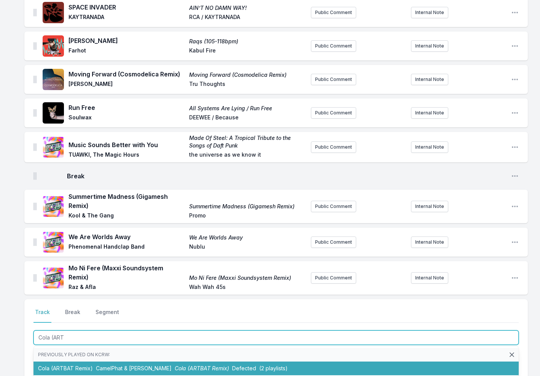
click at [60, 362] on li "Cola (ARTBAT Remix) CamelPhat & [PERSON_NAME] Cola (ARTBAT Remix) Defected (2 p…" at bounding box center [275, 369] width 485 height 14
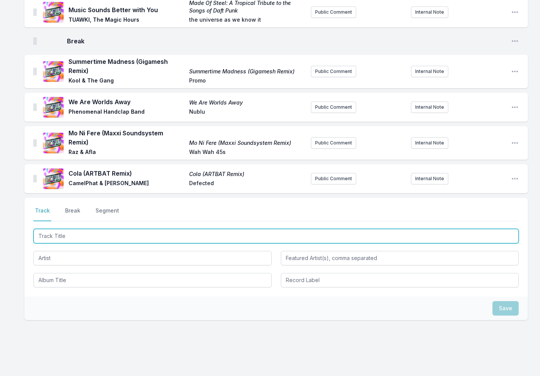
scroll to position [933, 0]
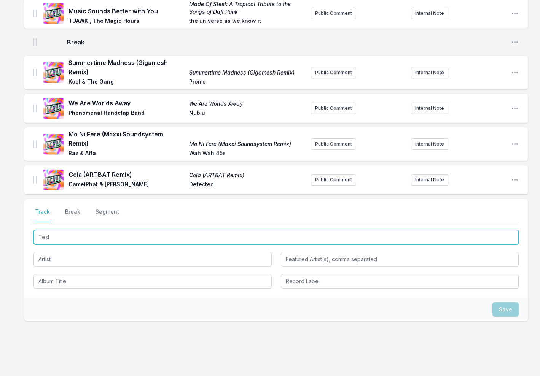
type input "Tesla"
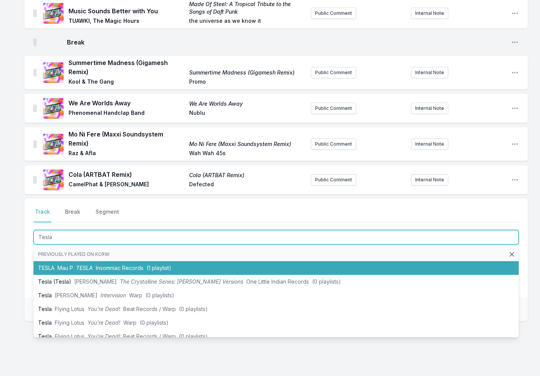
click at [81, 265] on span "TESLA" at bounding box center [84, 268] width 17 height 6
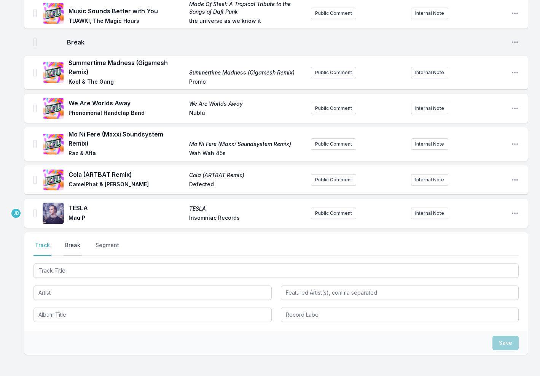
click at [68, 242] on button "Break" at bounding box center [73, 249] width 18 height 14
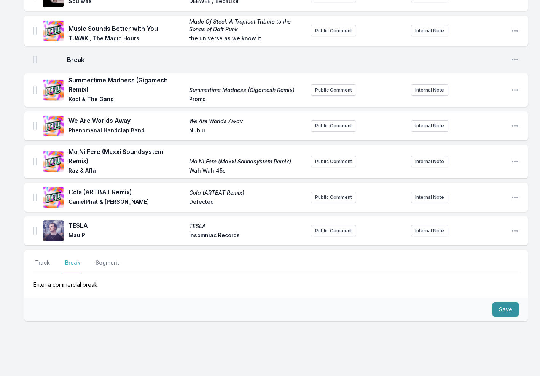
click at [507, 302] on button "Save" at bounding box center [505, 309] width 26 height 14
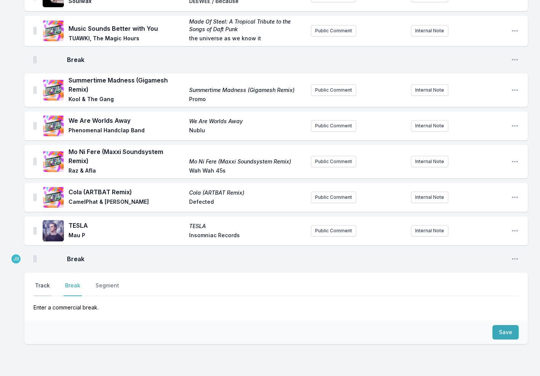
click at [43, 282] on button "Track" at bounding box center [42, 289] width 18 height 14
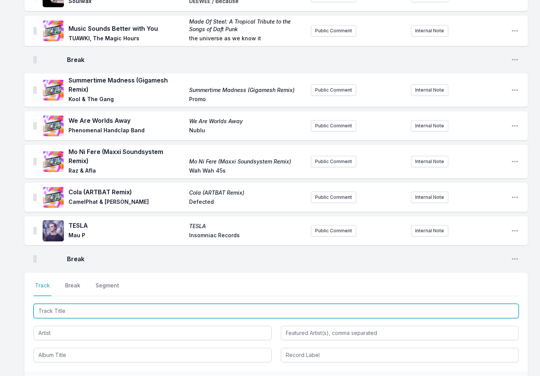
click at [51, 304] on input "Track Title" at bounding box center [275, 311] width 485 height 14
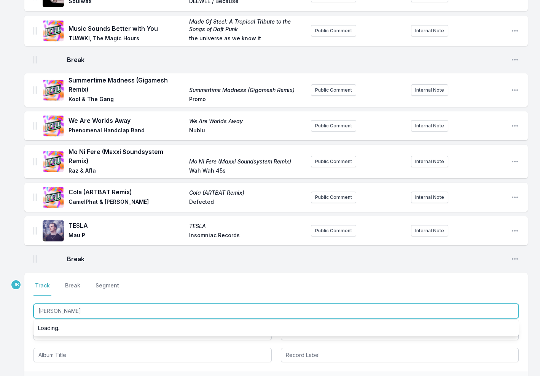
type input "[PERSON_NAME]"
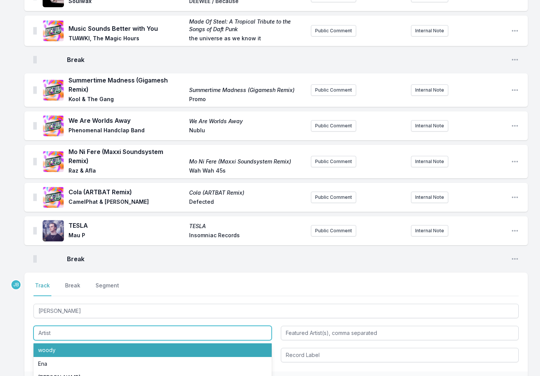
paste input "[PERSON_NAME] + [PERSON_NAME]"
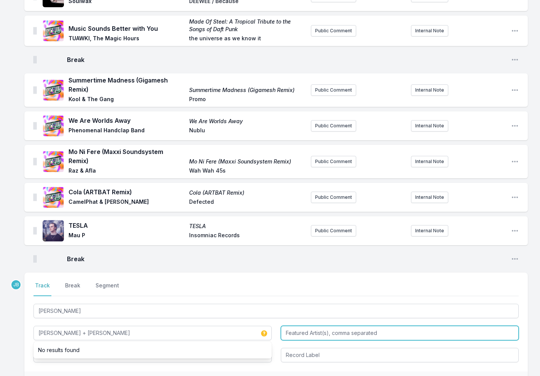
type input "[PERSON_NAME] + [PERSON_NAME]"
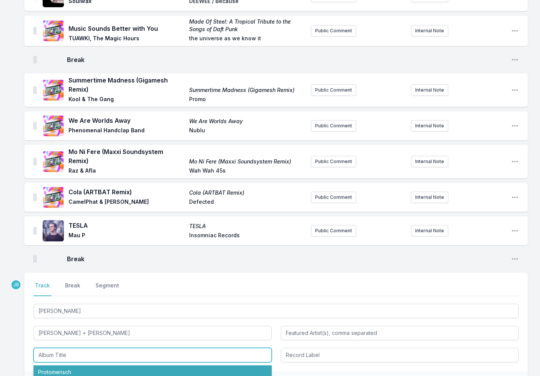
click at [77, 366] on li "Protomensch" at bounding box center [152, 373] width 238 height 14
type input "Protomensch"
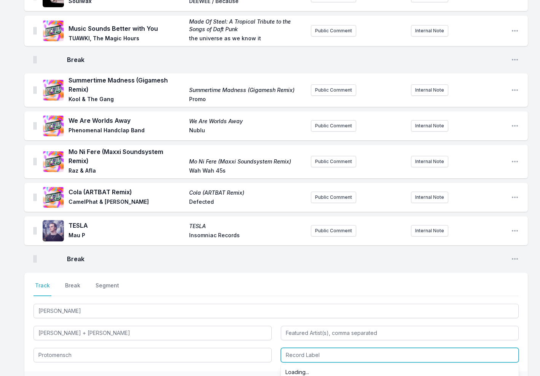
click at [294, 348] on input "Record Label" at bounding box center [400, 355] width 238 height 14
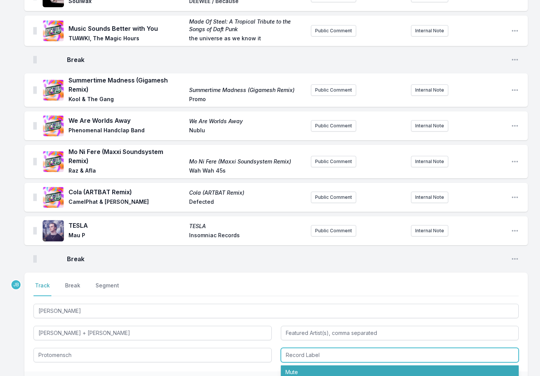
click at [298, 366] on li "Mute" at bounding box center [400, 373] width 238 height 14
type input "Mute"
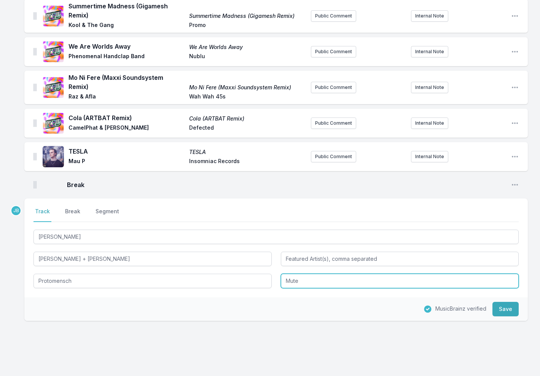
scroll to position [989, 0]
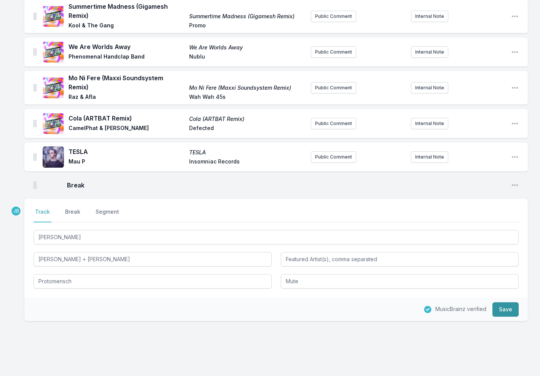
click at [505, 302] on button "Save" at bounding box center [505, 309] width 26 height 14
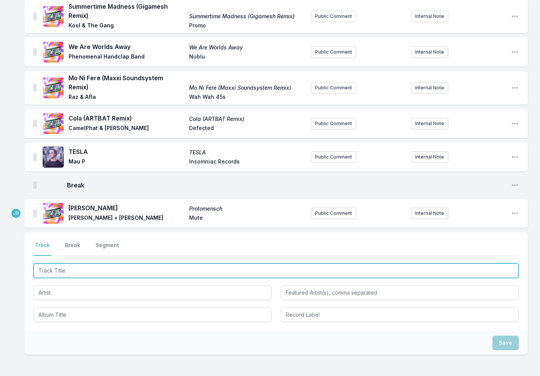
click at [62, 264] on input "Track Title" at bounding box center [275, 271] width 485 height 14
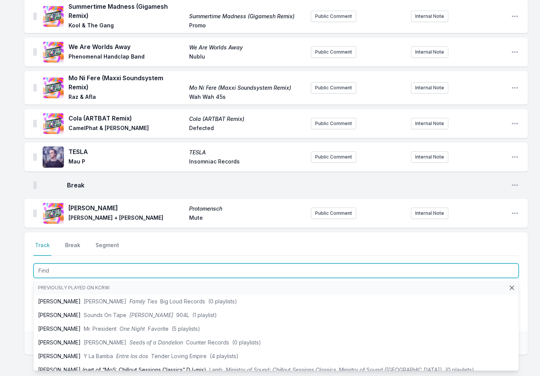
type input "Find U"
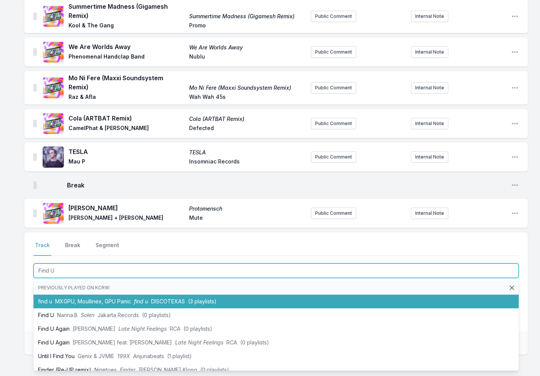
click at [91, 298] on span "MXGPU, Moullinex, GPU Panic" at bounding box center [93, 301] width 76 height 6
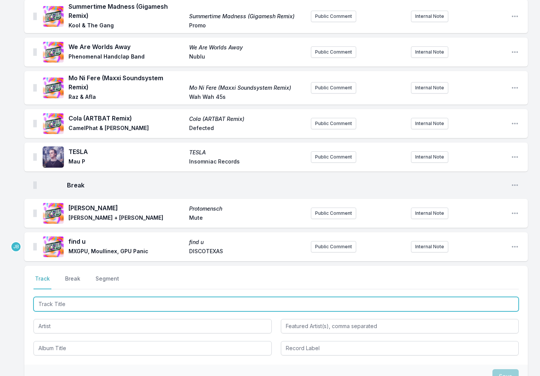
click at [95, 297] on input "Track Title" at bounding box center [275, 304] width 485 height 14
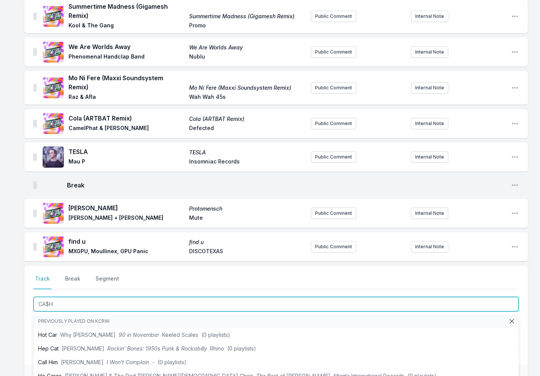
type input "CA$H U"
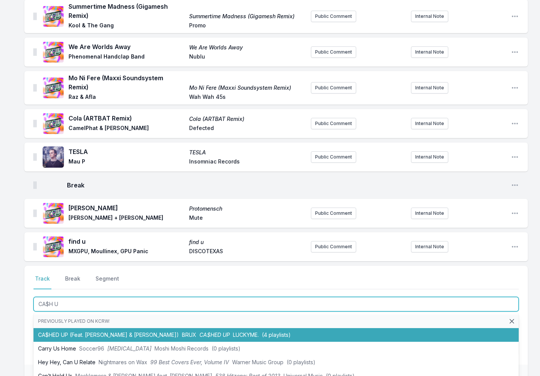
click at [96, 328] on li "CA$HED UP (Feat. [PERSON_NAME] & [PERSON_NAME]) [PERSON_NAME] CA$HED UP LUCKYME…" at bounding box center [275, 335] width 485 height 14
